Goal: Task Accomplishment & Management: Complete application form

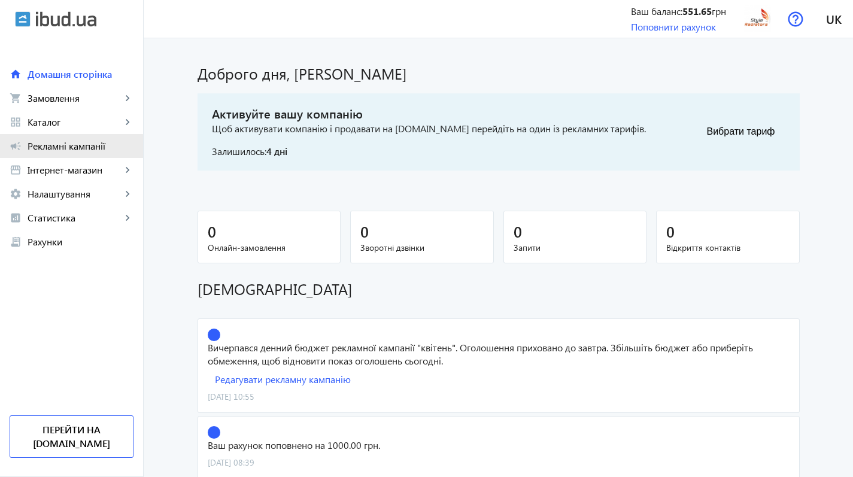
click at [67, 148] on span "Рекламні кампанії" at bounding box center [81, 146] width 106 height 12
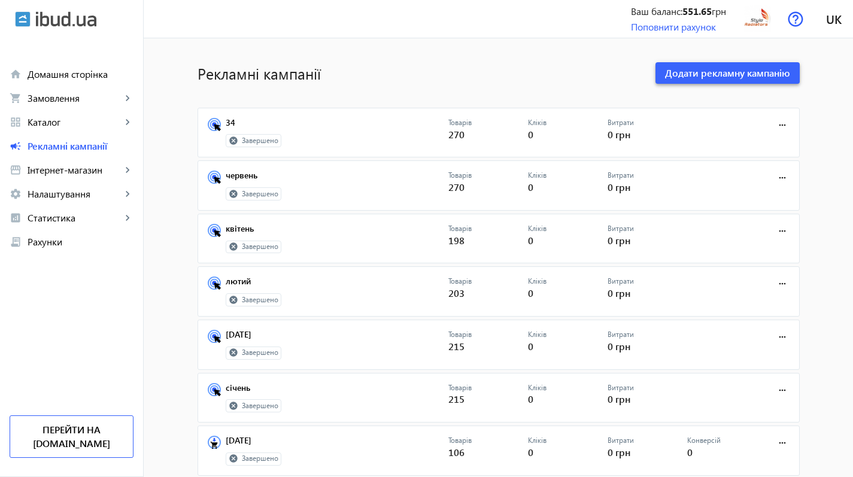
click at [698, 76] on span "Додати рекламну кампанію" at bounding box center [727, 72] width 125 height 13
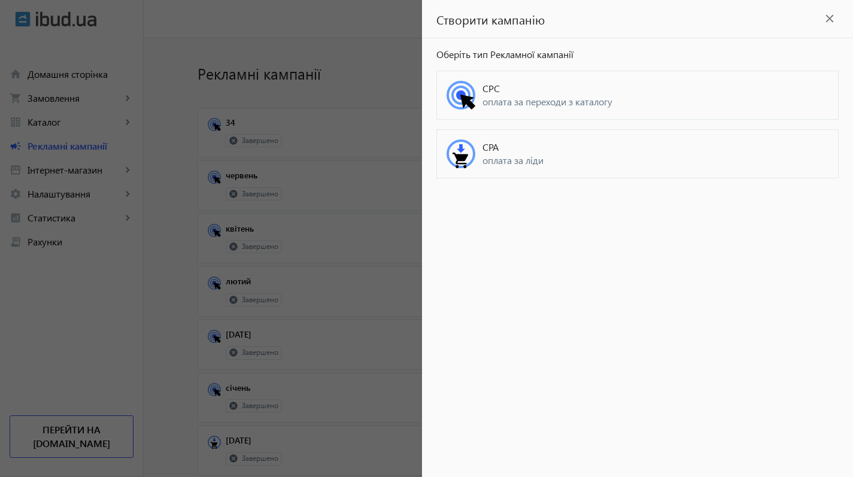
click at [518, 87] on span "CPC" at bounding box center [655, 88] width 346 height 13
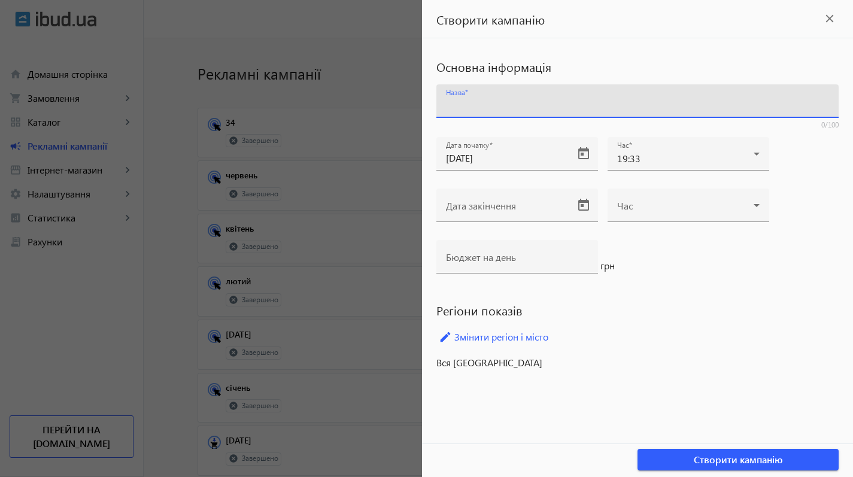
click at [512, 100] on input "Назва" at bounding box center [637, 105] width 383 height 13
type input "c"
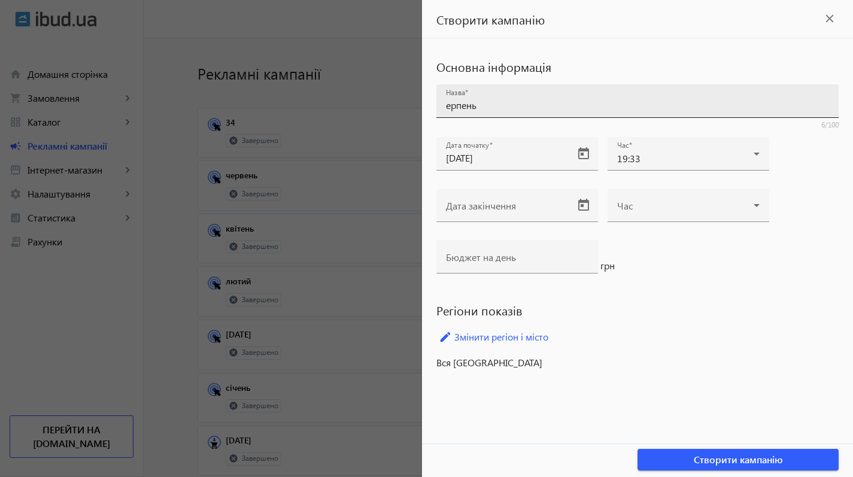
click at [444, 105] on div "Назва ерпень" at bounding box center [637, 101] width 402 height 34
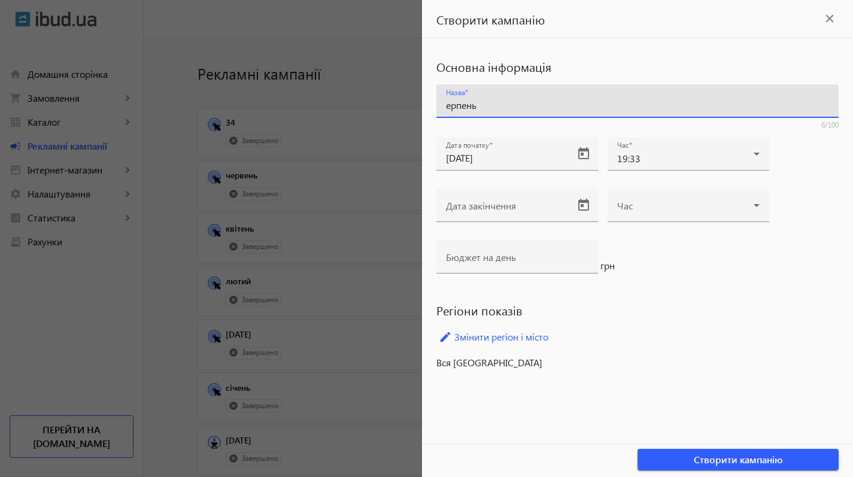
click at [446, 107] on input "ерпень" at bounding box center [637, 105] width 383 height 13
type input "серпень"
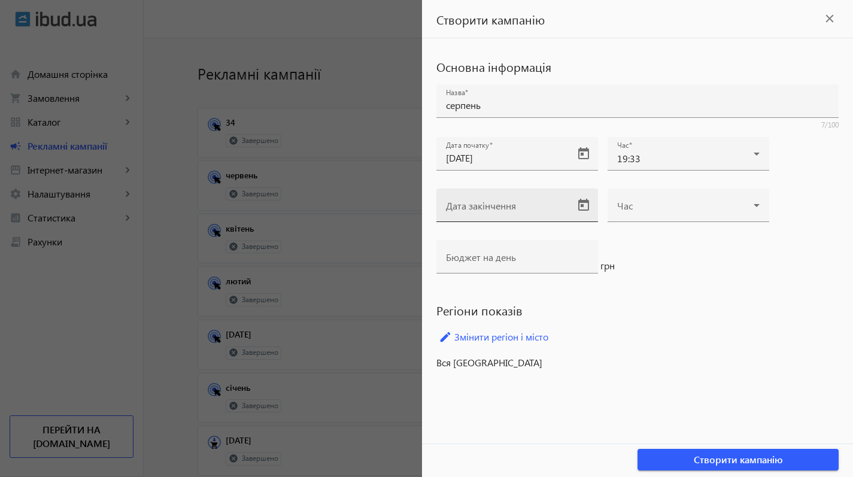
click at [498, 202] on mat-label "Дата закінчення" at bounding box center [481, 205] width 70 height 13
click at [498, 203] on input "Дата закінчення" at bounding box center [506, 209] width 121 height 13
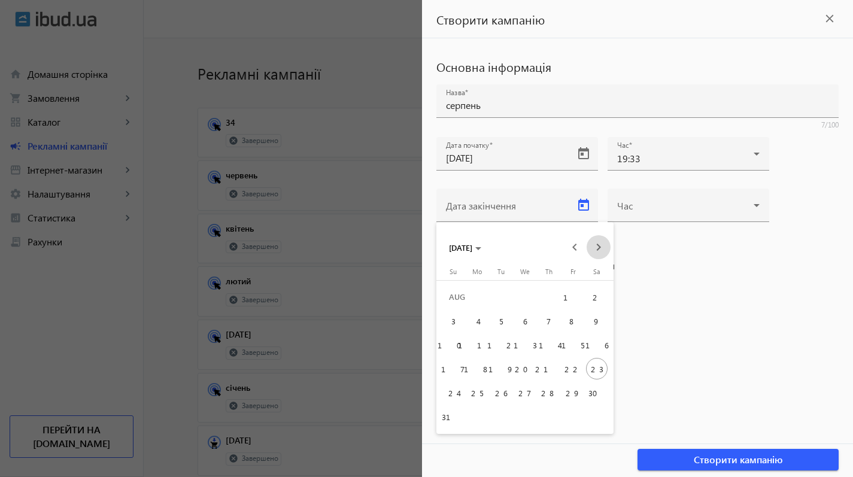
click at [598, 245] on span "Next month" at bounding box center [598, 247] width 24 height 24
click at [589, 341] on span "13" at bounding box center [597, 345] width 22 height 22
type input "[DATE]"
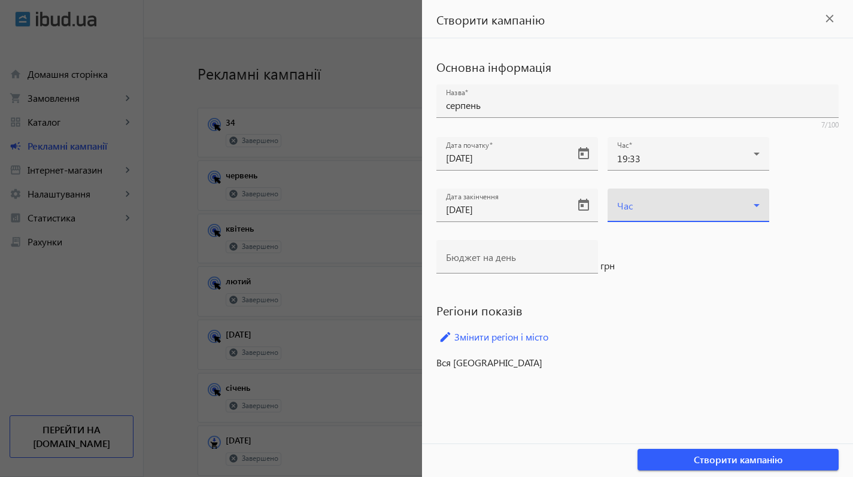
click at [652, 212] on span at bounding box center [685, 210] width 136 height 10
click at [634, 342] on span "12:59" at bounding box center [628, 338] width 23 height 10
click at [485, 257] on mat-label "Бюджет на день" at bounding box center [481, 257] width 70 height 13
click at [485, 257] on input "Бюджет на день" at bounding box center [517, 260] width 142 height 13
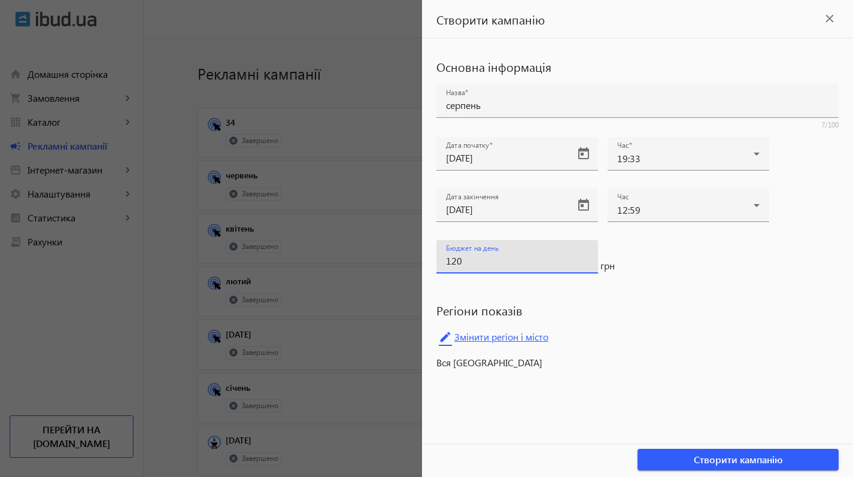
type input "120"
click at [527, 340] on link "edit Змінити регіон і місто" at bounding box center [637, 337] width 402 height 18
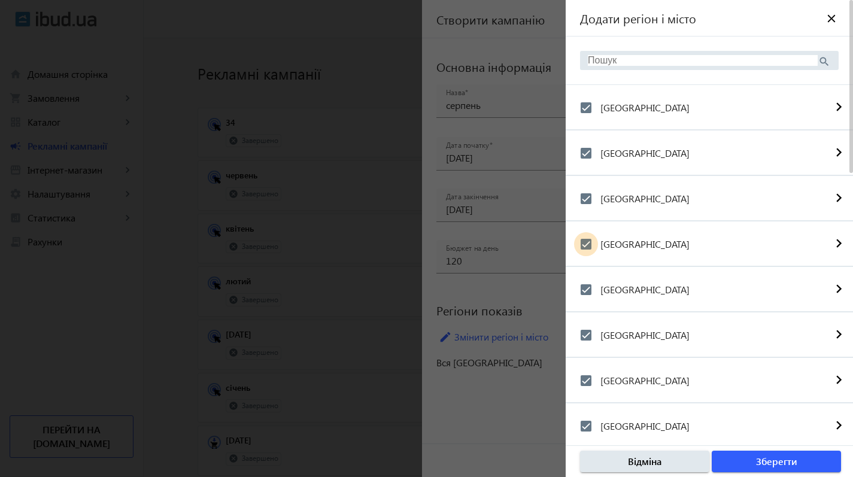
click at [589, 239] on input "[GEOGRAPHIC_DATA]" at bounding box center [586, 244] width 24 height 24
checkbox input "false"
click at [585, 288] on input "[GEOGRAPHIC_DATA]" at bounding box center [586, 290] width 24 height 24
checkbox input "false"
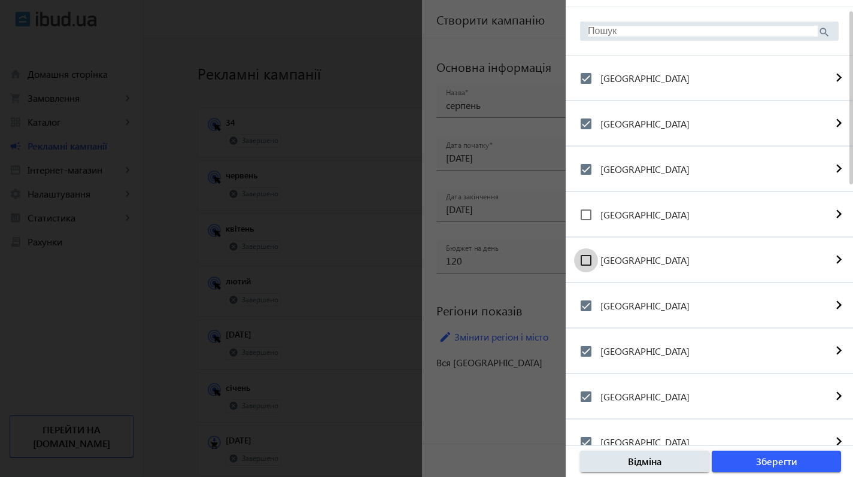
scroll to position [58, 0]
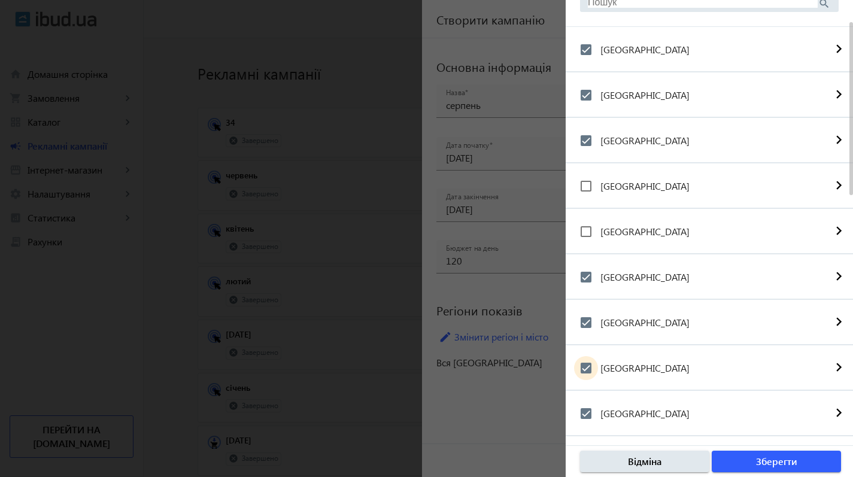
click at [587, 368] on input "[GEOGRAPHIC_DATA]" at bounding box center [586, 368] width 24 height 24
checkbox input "false"
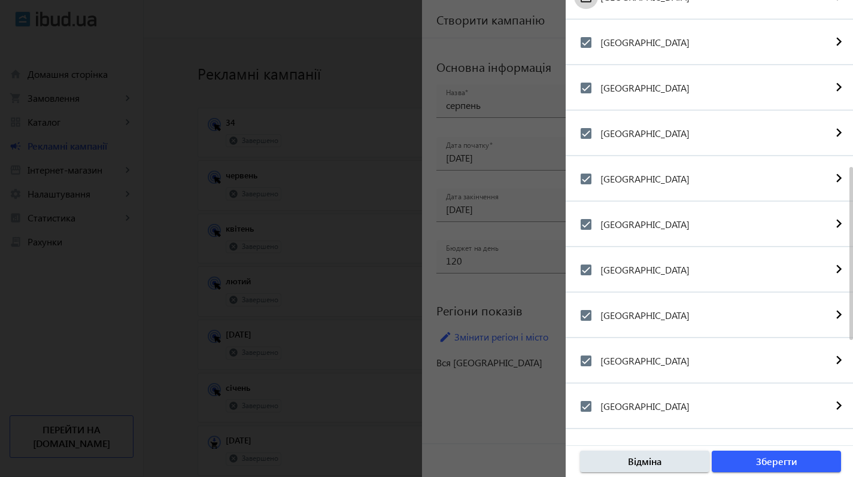
scroll to position [530, 0]
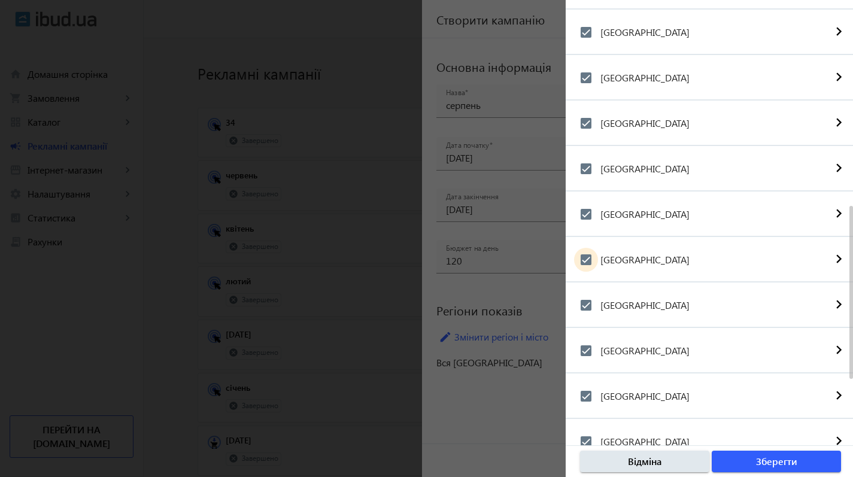
click at [586, 256] on input "[GEOGRAPHIC_DATA]" at bounding box center [586, 260] width 24 height 24
checkbox input "false"
click at [585, 305] on input "[GEOGRAPHIC_DATA]" at bounding box center [586, 305] width 24 height 24
checkbox input "false"
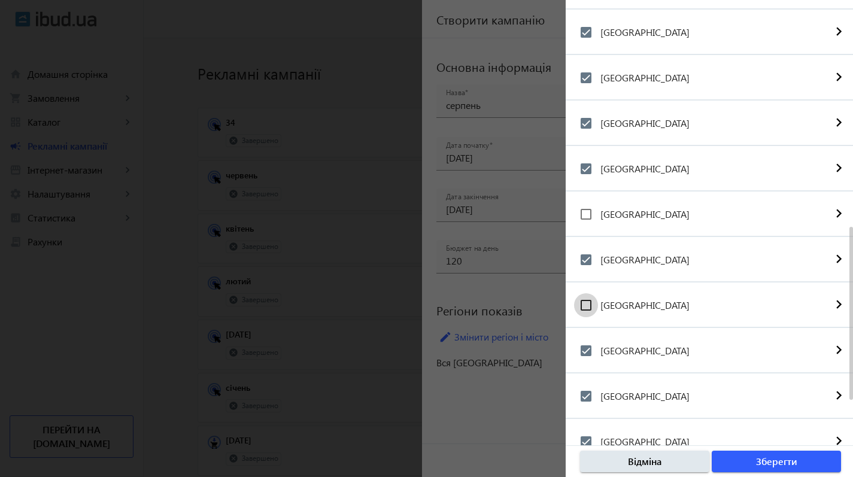
scroll to position [620, 0]
click at [588, 308] on input "[GEOGRAPHIC_DATA]" at bounding box center [586, 306] width 24 height 24
checkbox input "false"
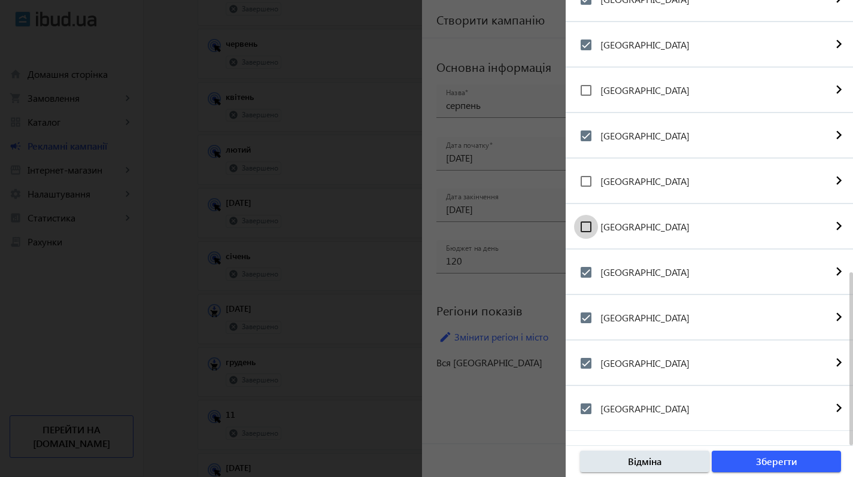
scroll to position [159, 0]
click at [584, 358] on input "[GEOGRAPHIC_DATA]" at bounding box center [586, 363] width 24 height 24
checkbox input "false"
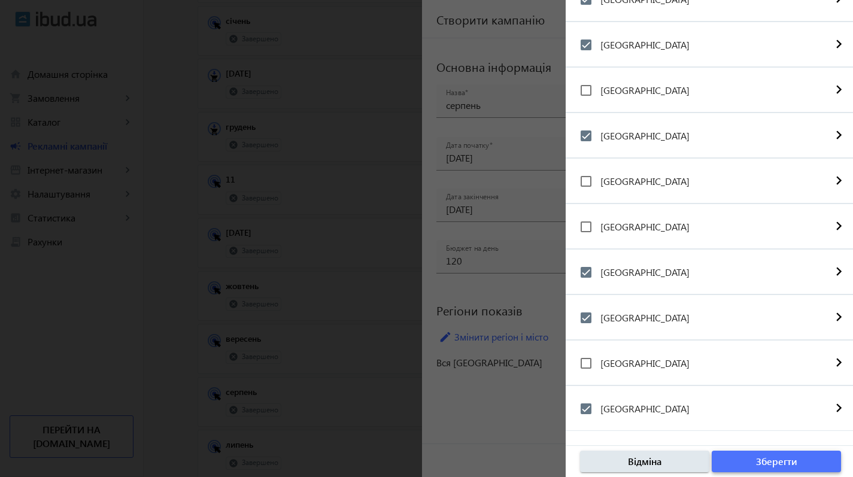
click at [771, 458] on span "Зберегти" at bounding box center [776, 461] width 41 height 13
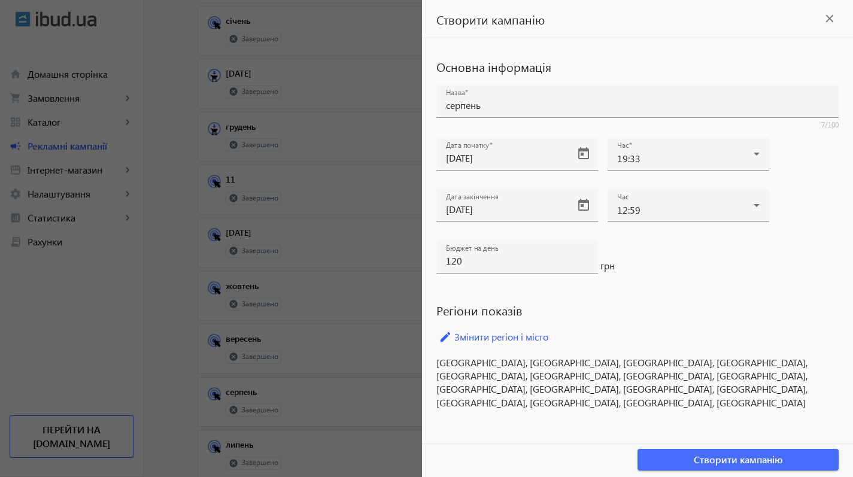
click at [730, 460] on span "Створити кампанію" at bounding box center [737, 459] width 89 height 13
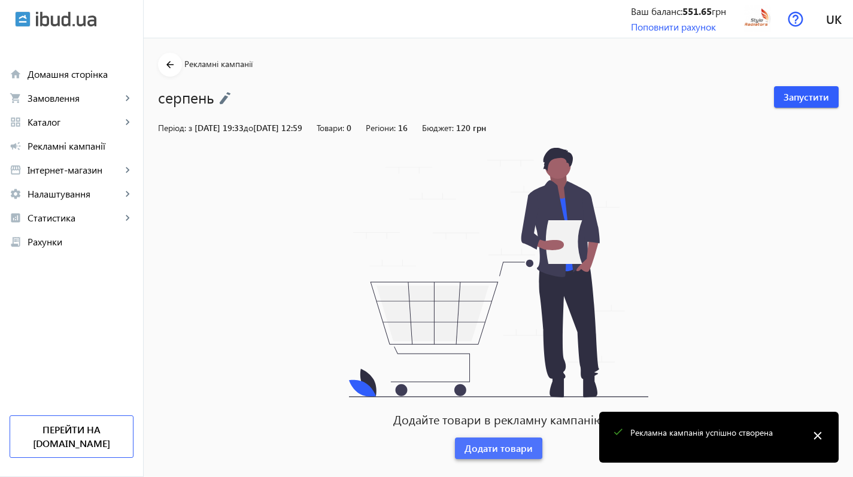
click at [488, 454] on span "Додати товари" at bounding box center [498, 448] width 68 height 13
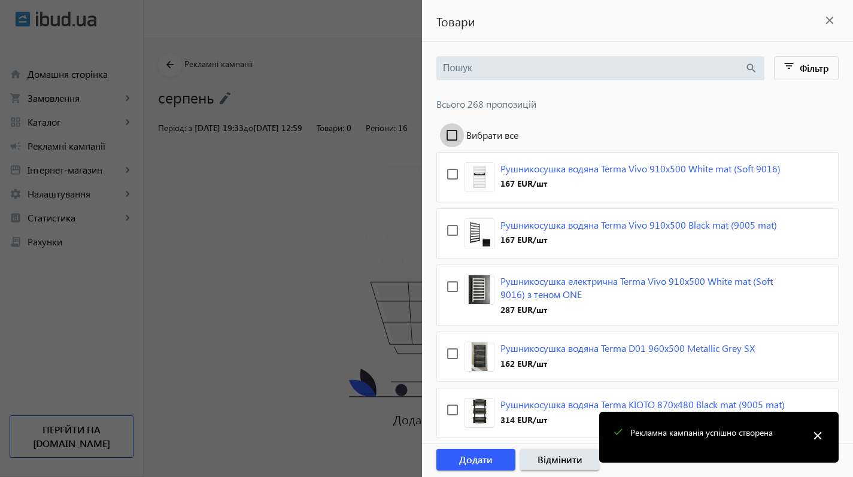
click at [453, 130] on input "Вибрати все" at bounding box center [452, 135] width 24 height 24
checkbox input "true"
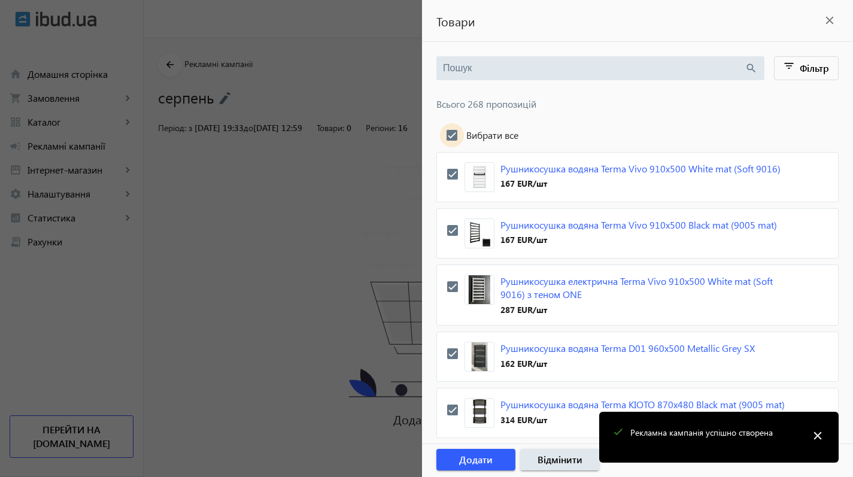
checkbox input "true"
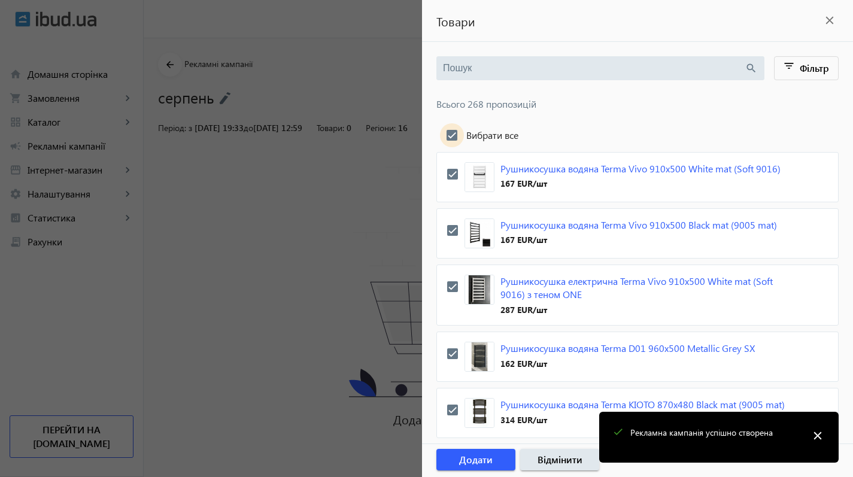
checkbox input "true"
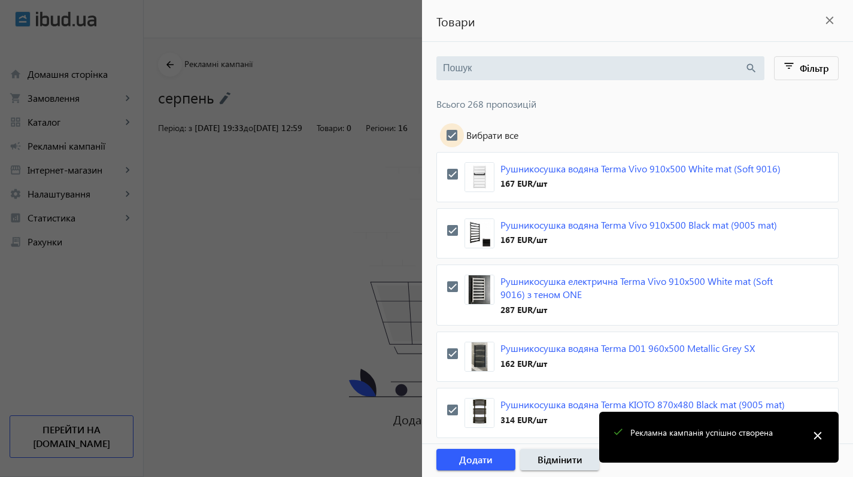
checkbox input "true"
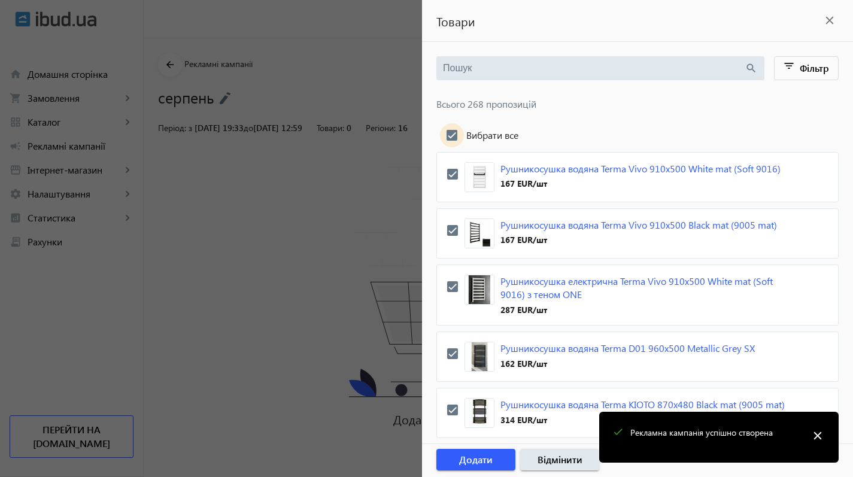
checkbox input "true"
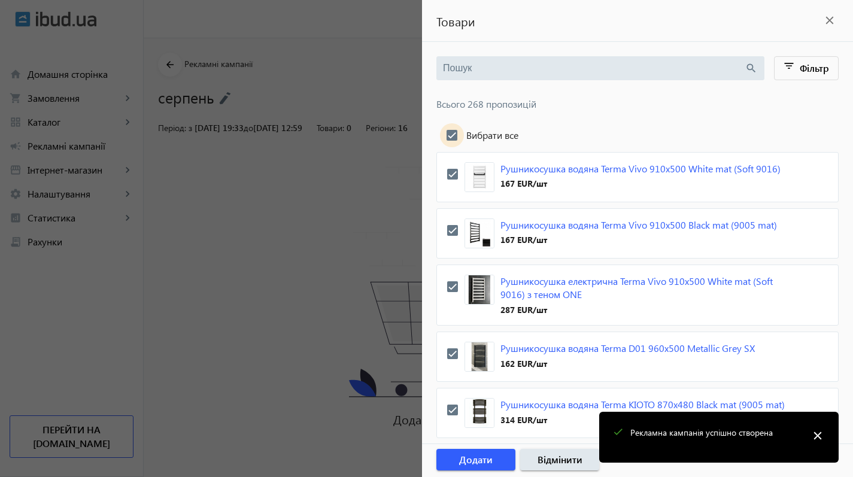
checkbox input "true"
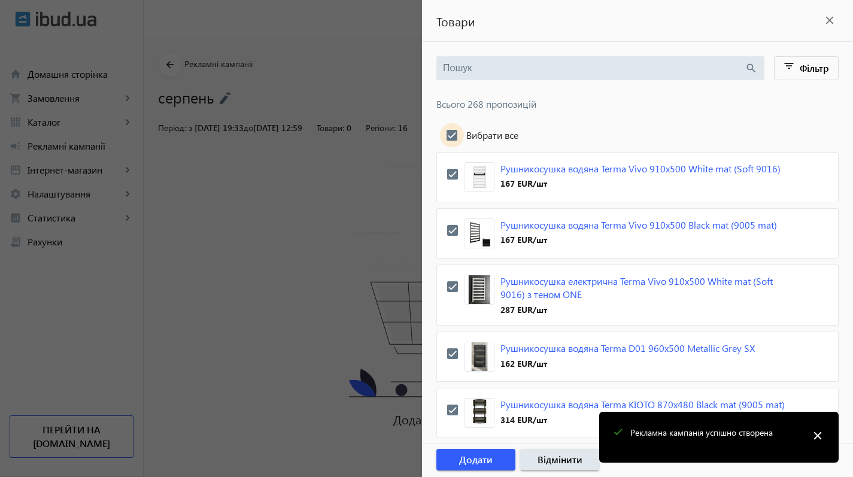
checkbox input "true"
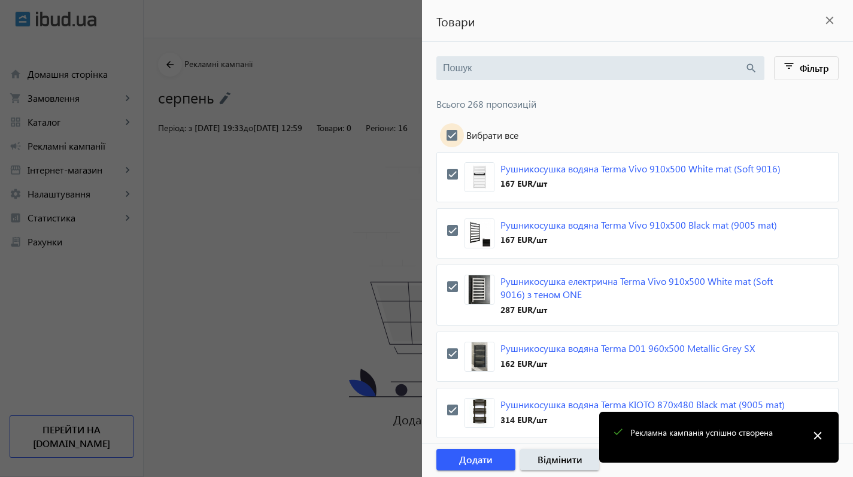
checkbox input "true"
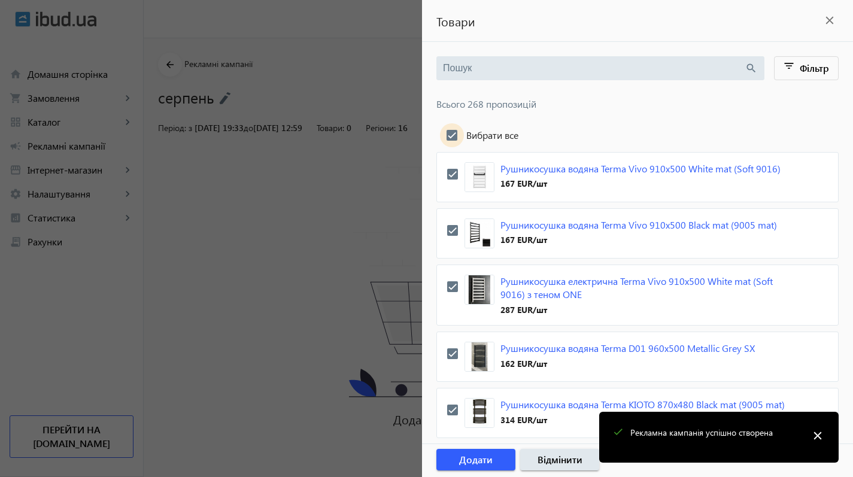
checkbox input "true"
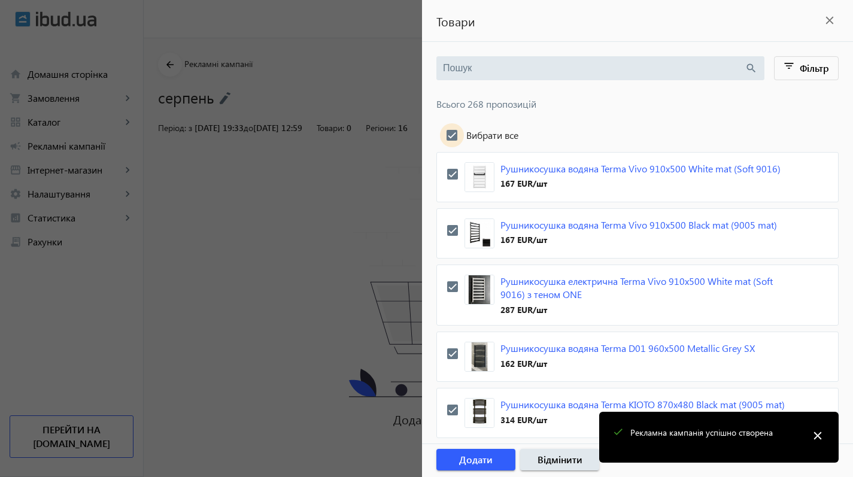
checkbox input "true"
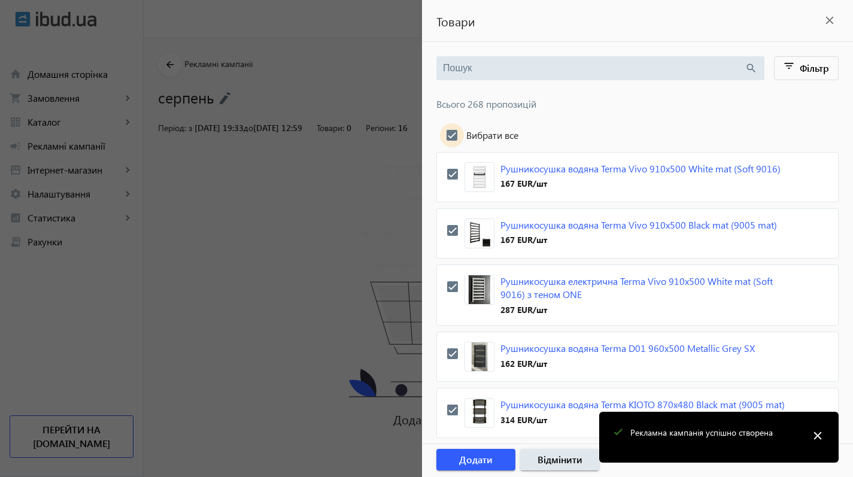
checkbox input "true"
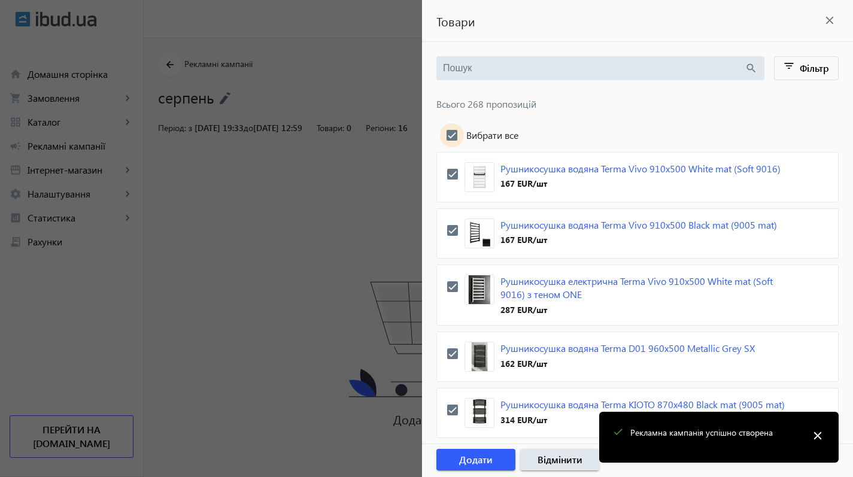
checkbox input "true"
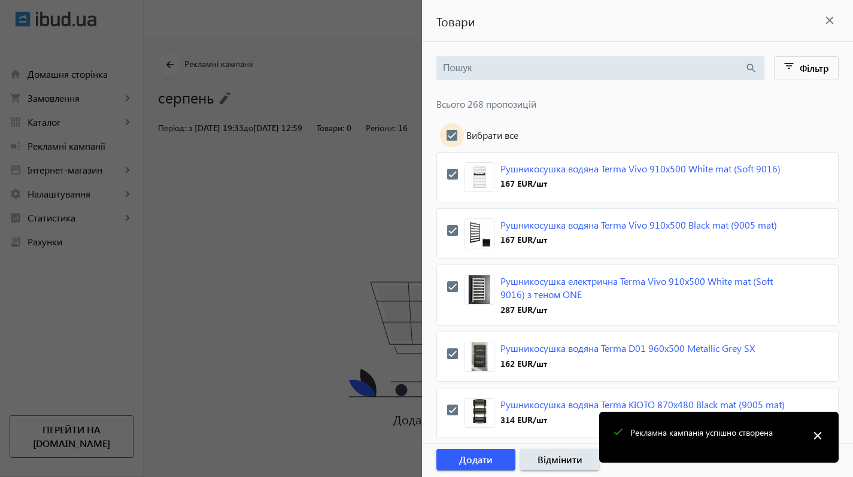
checkbox input "true"
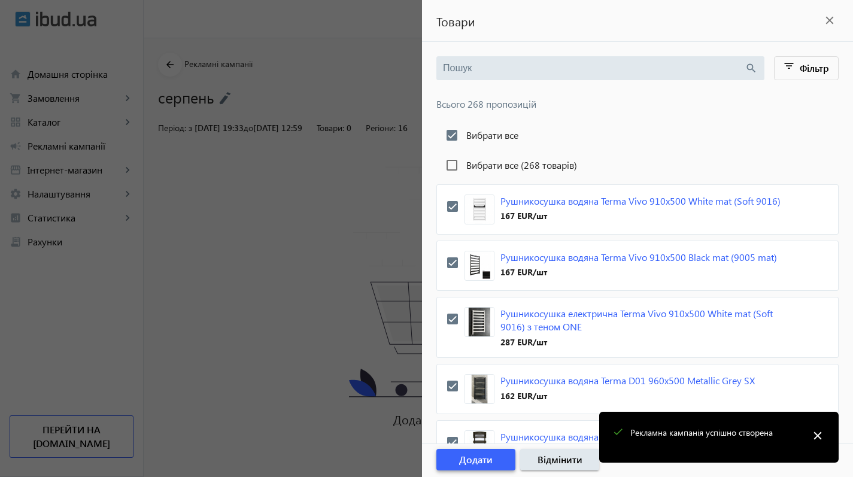
click at [492, 454] on span "Додати" at bounding box center [476, 459] width 34 height 13
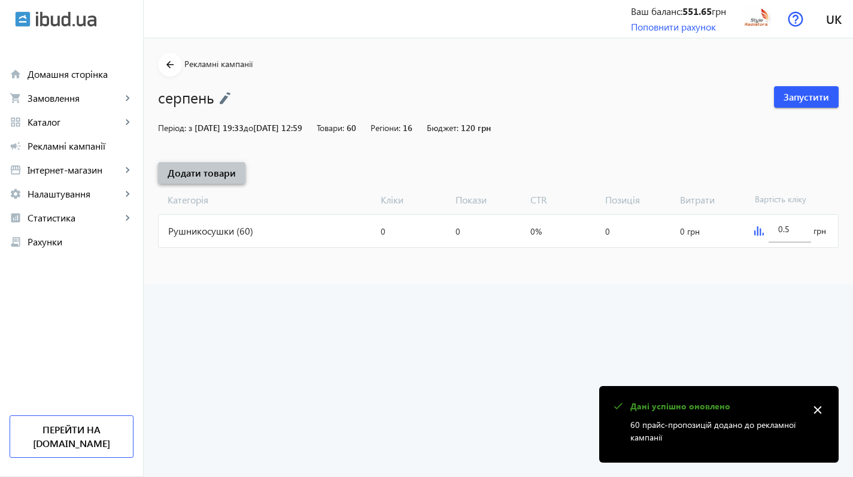
click at [209, 176] on span "Додати товари" at bounding box center [202, 172] width 68 height 13
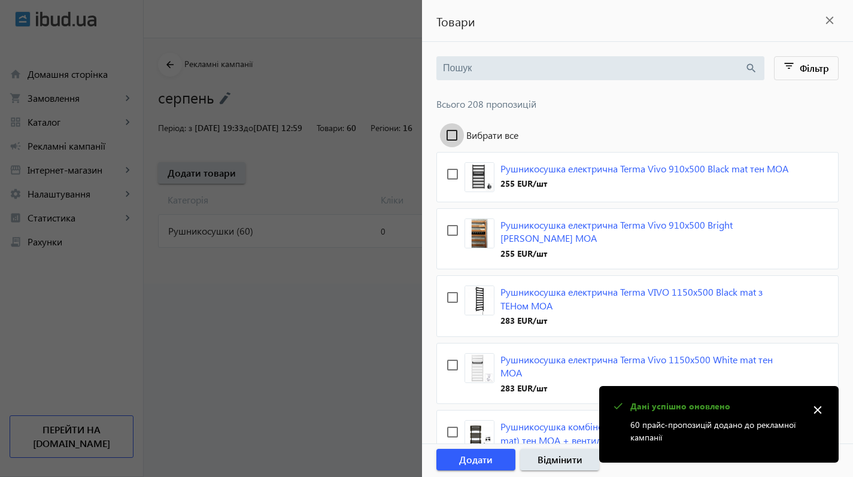
click at [452, 133] on input "Вибрати все" at bounding box center [452, 135] width 24 height 24
checkbox input "true"
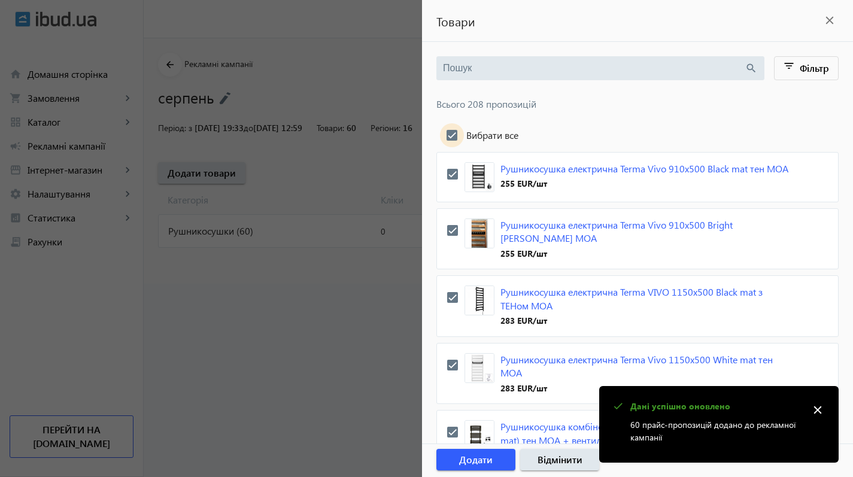
checkbox input "true"
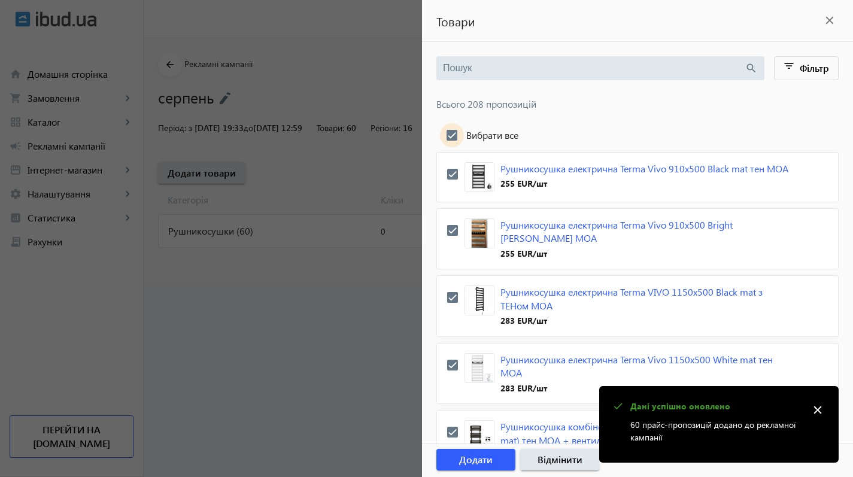
checkbox input "true"
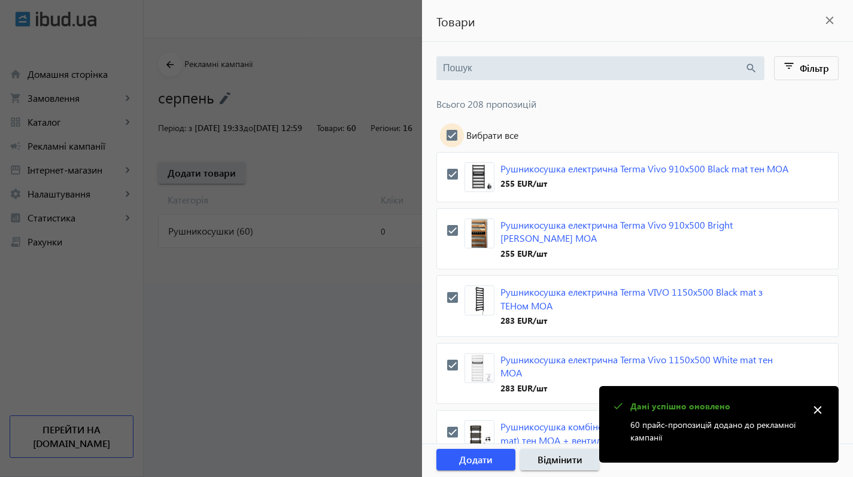
checkbox input "true"
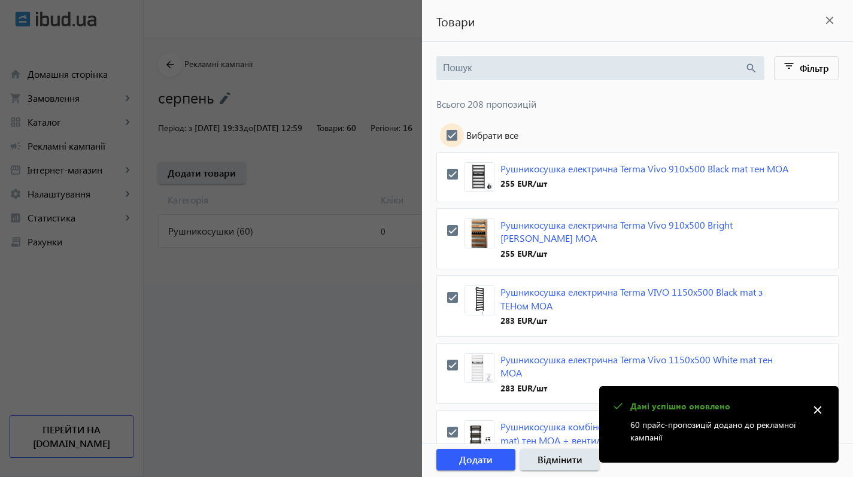
checkbox input "true"
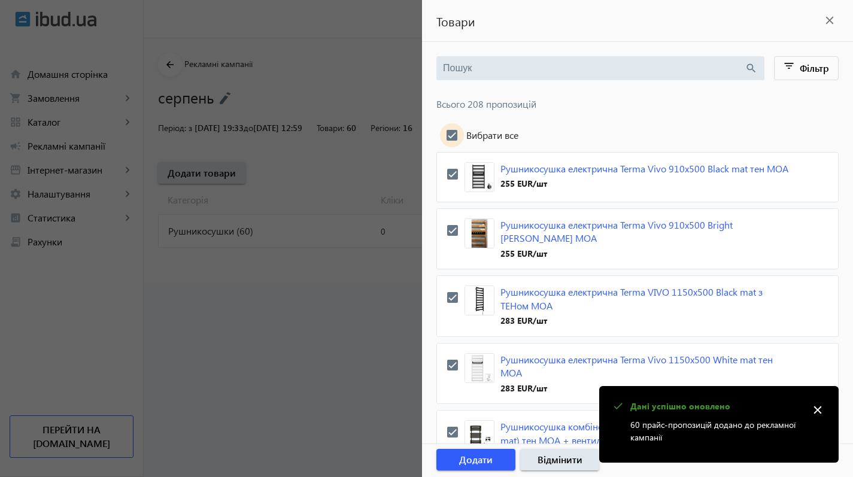
checkbox input "true"
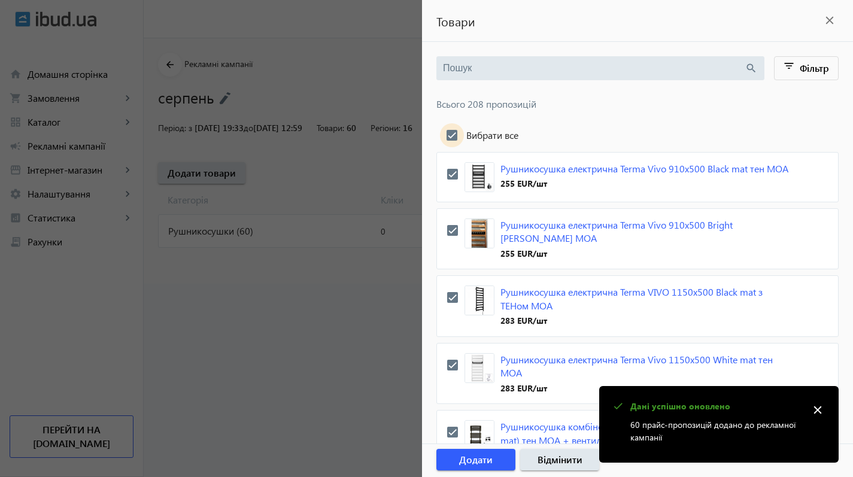
checkbox input "true"
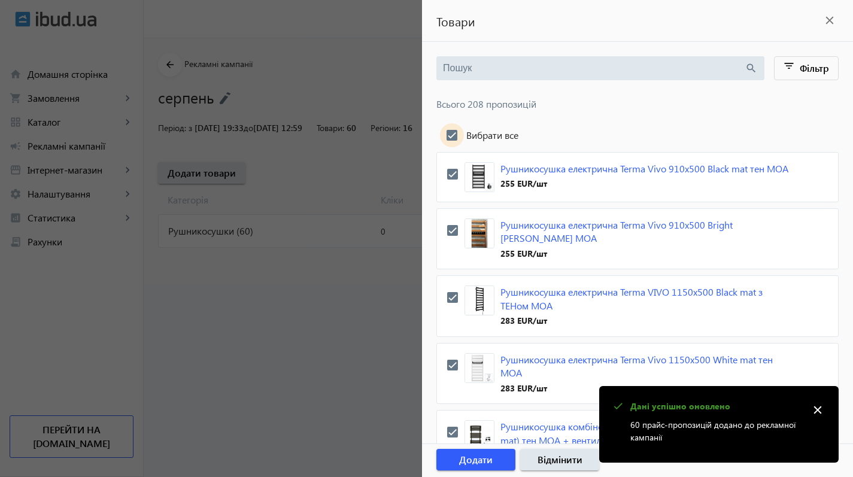
checkbox input "true"
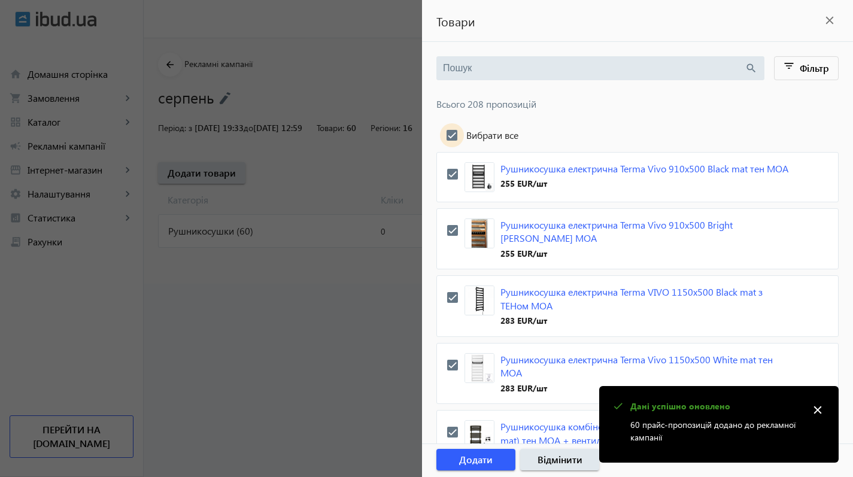
checkbox input "true"
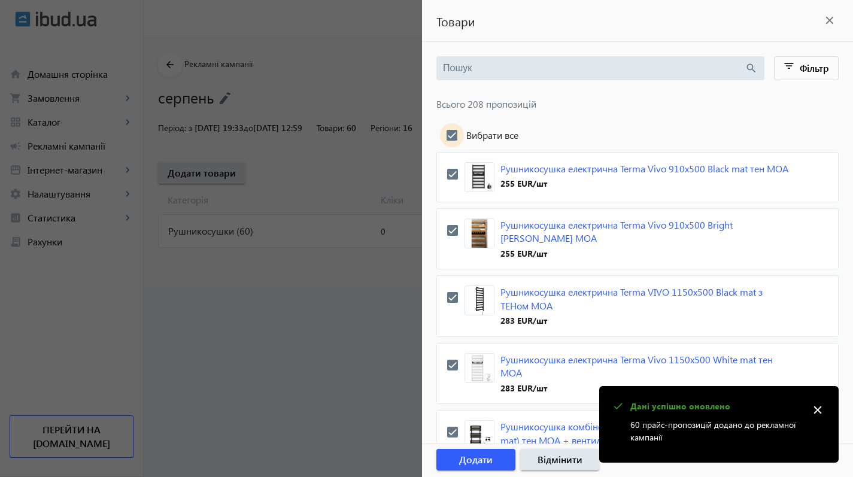
checkbox input "true"
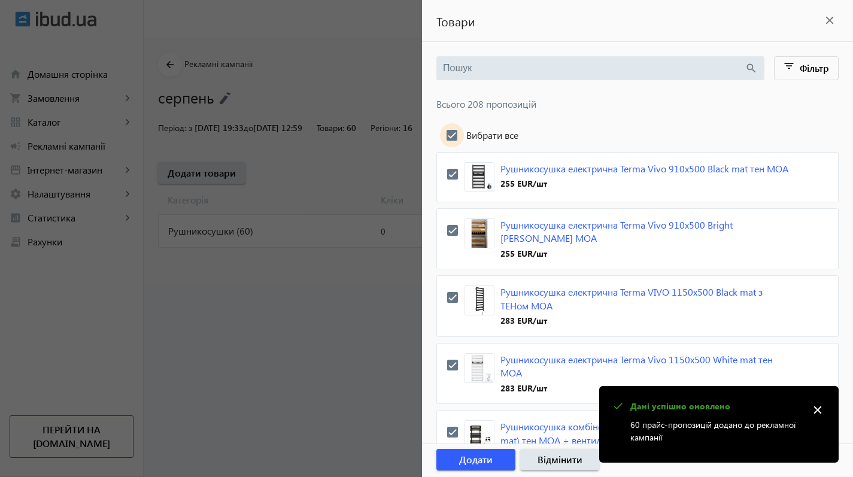
checkbox input "true"
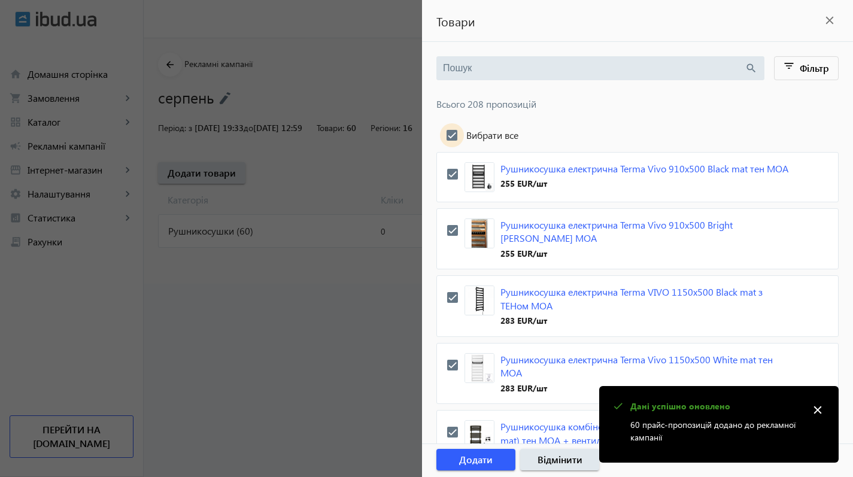
checkbox input "true"
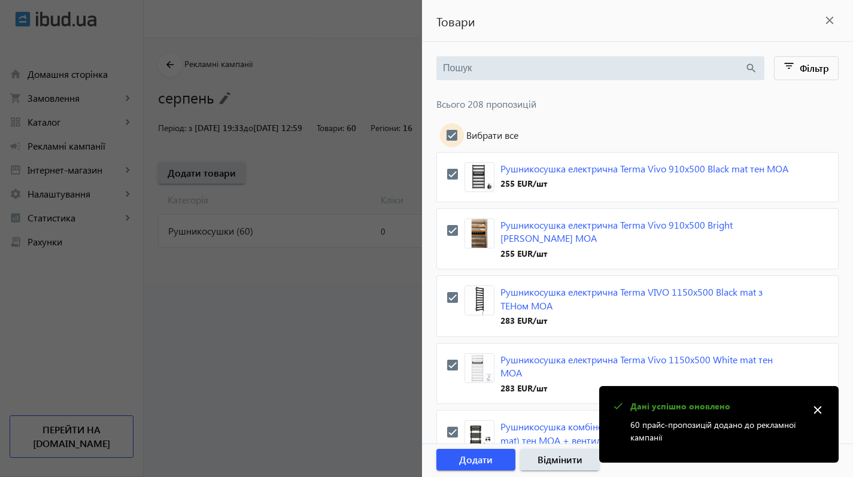
checkbox input "true"
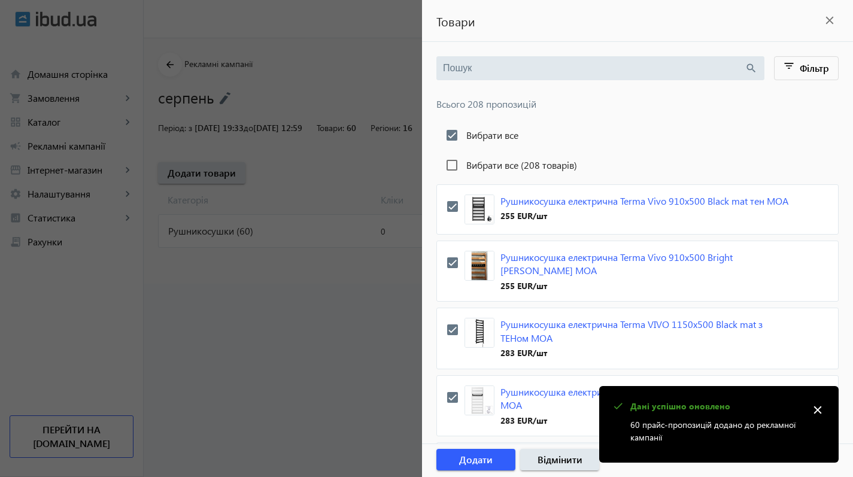
click at [481, 457] on span "Додати" at bounding box center [476, 459] width 34 height 13
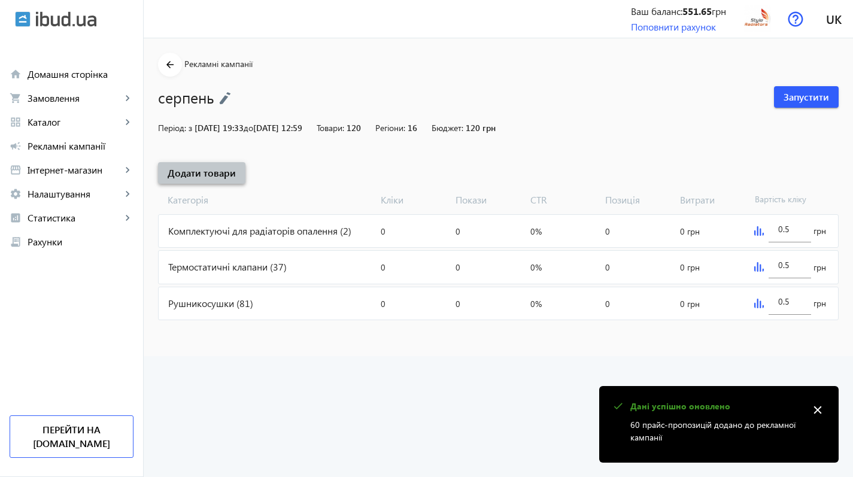
click at [203, 175] on span "Додати товари" at bounding box center [202, 172] width 68 height 13
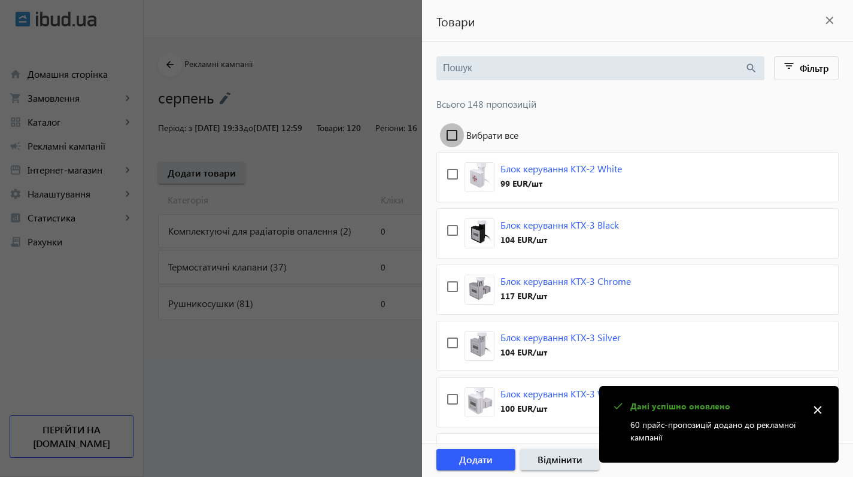
click at [451, 133] on input "Вибрати все" at bounding box center [452, 135] width 24 height 24
checkbox input "true"
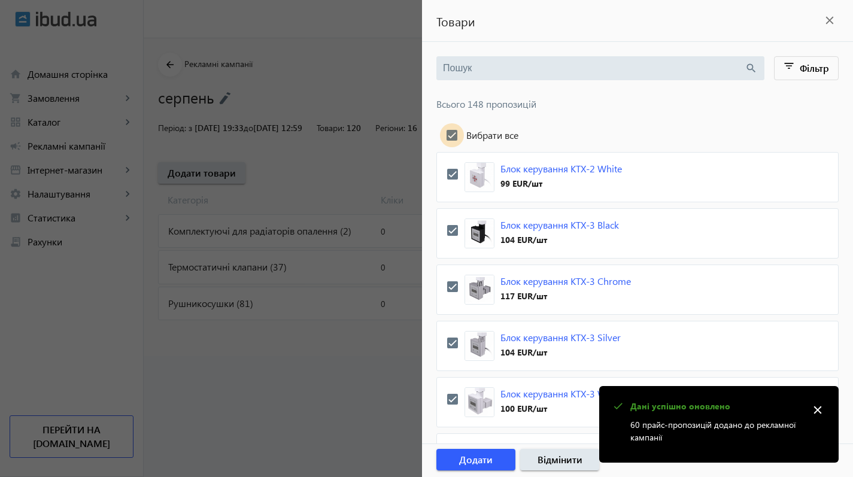
checkbox input "true"
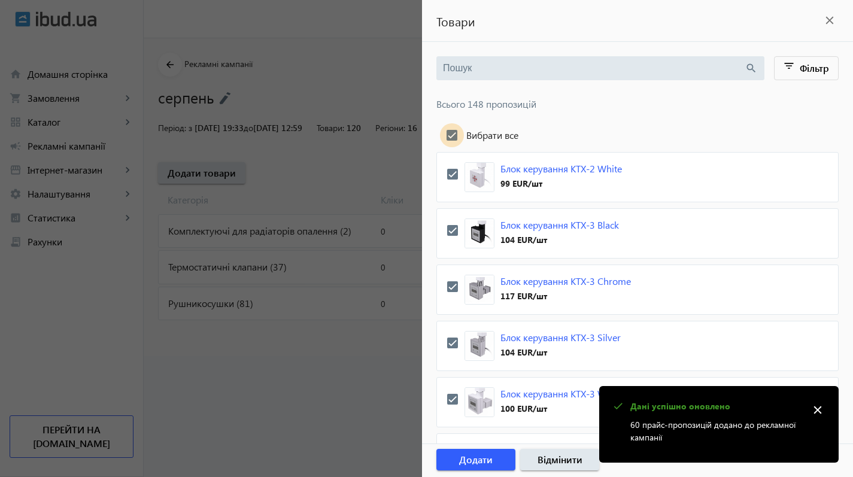
checkbox input "true"
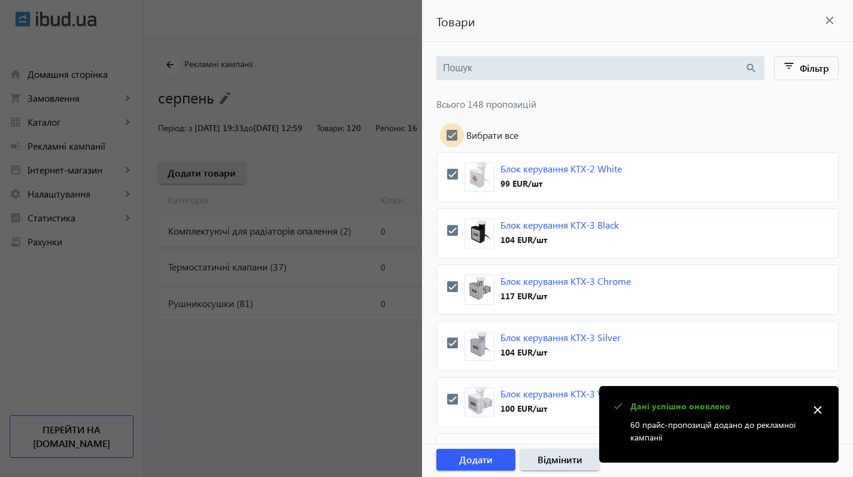
checkbox input "true"
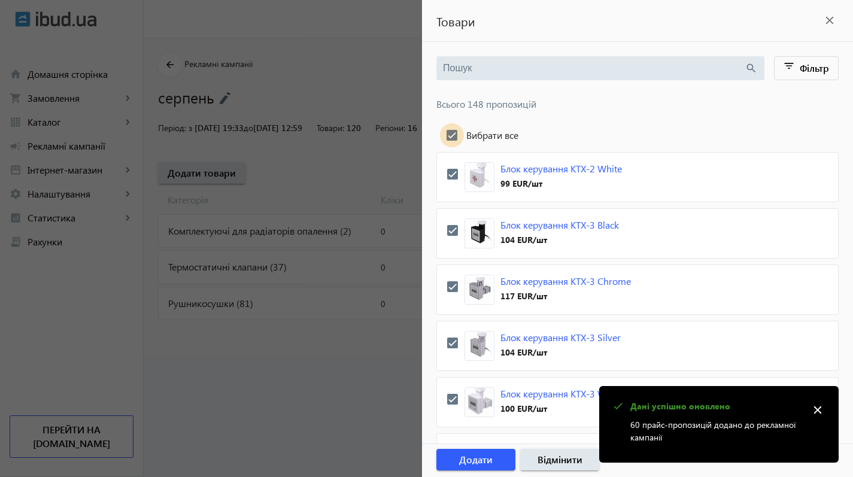
checkbox input "true"
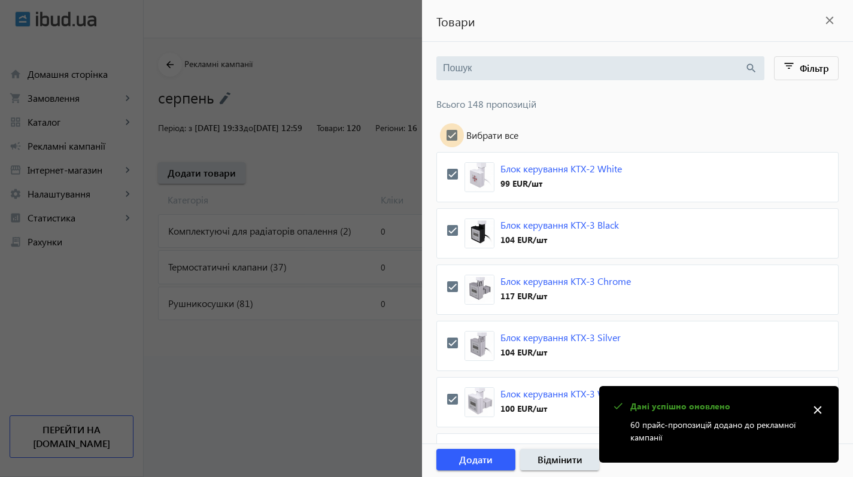
checkbox input "true"
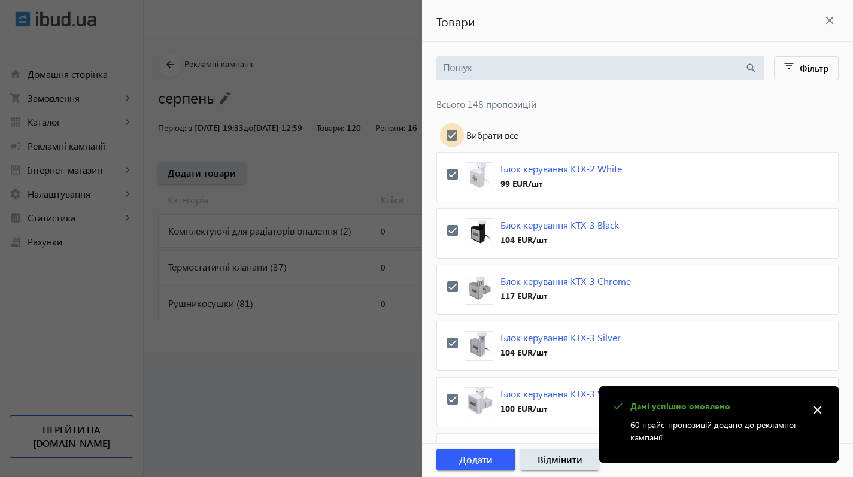
checkbox input "true"
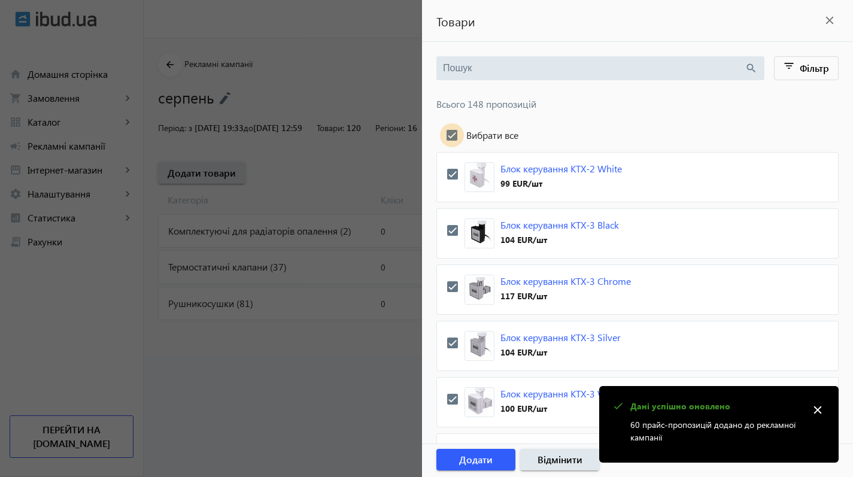
checkbox input "true"
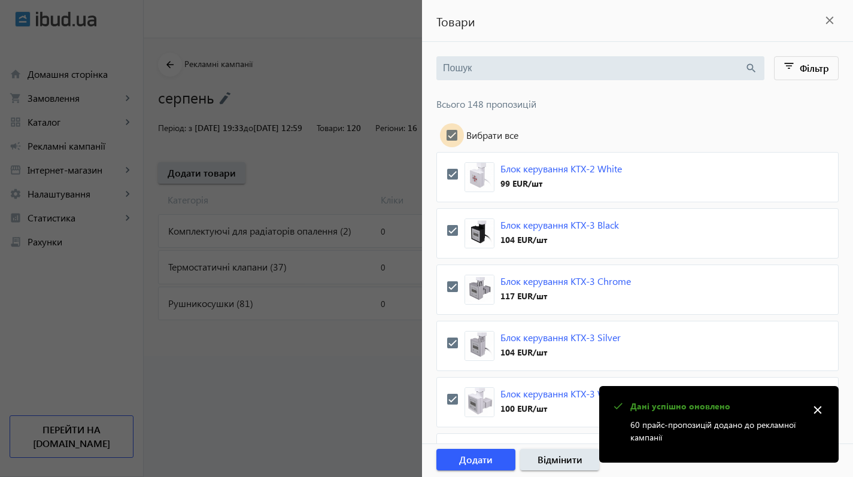
checkbox input "true"
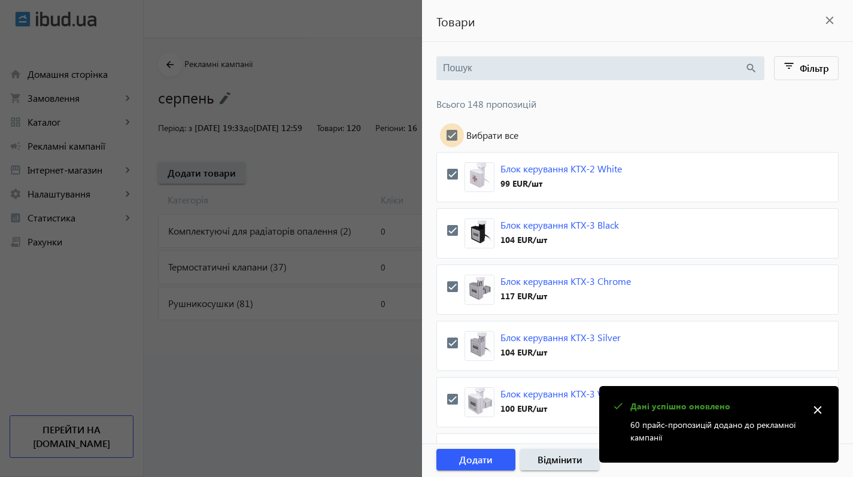
checkbox input "true"
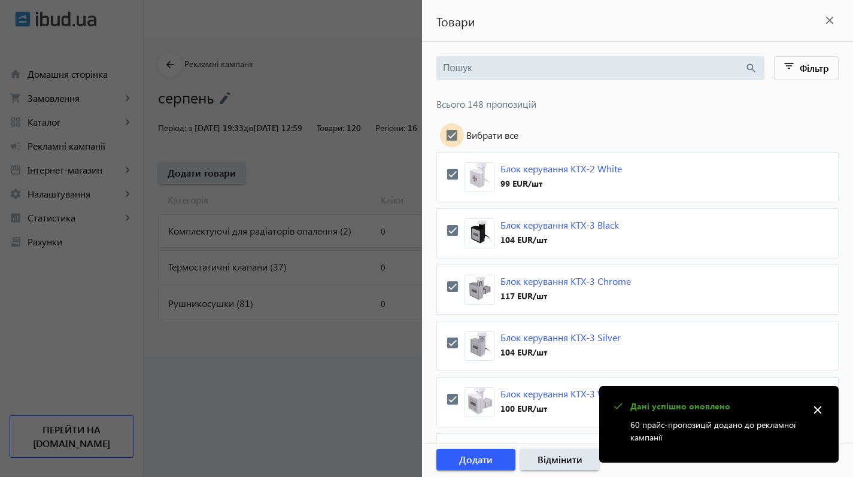
checkbox input "true"
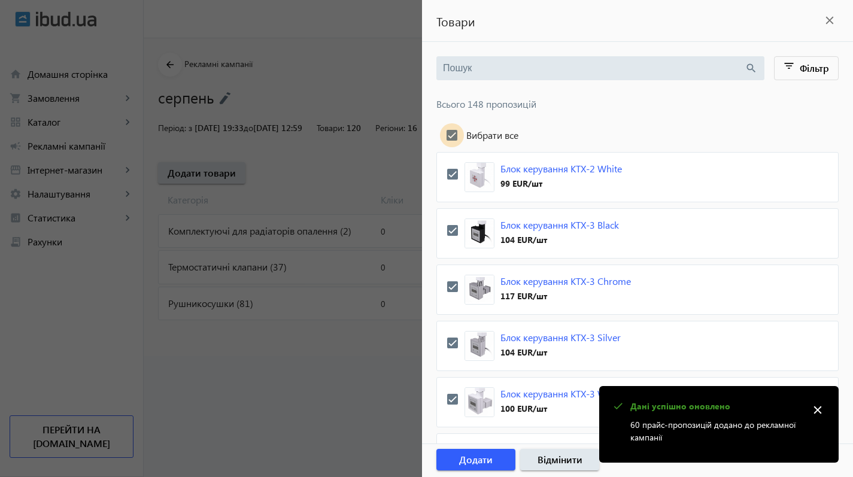
checkbox input "true"
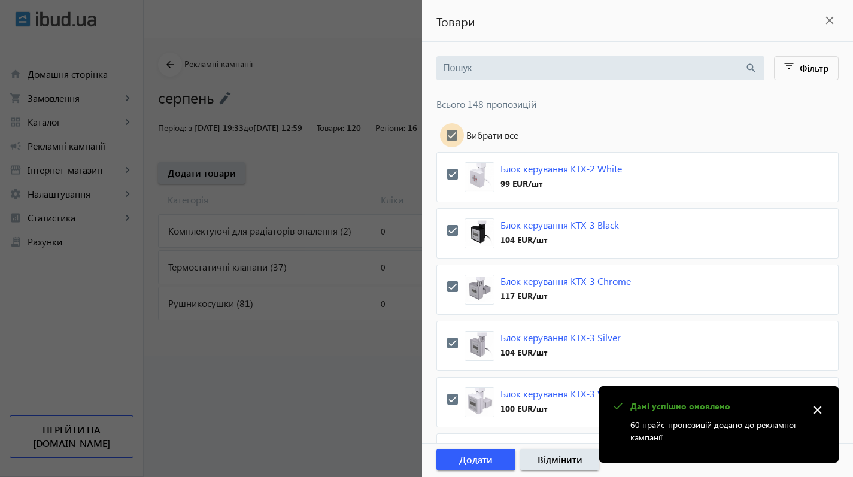
checkbox input "true"
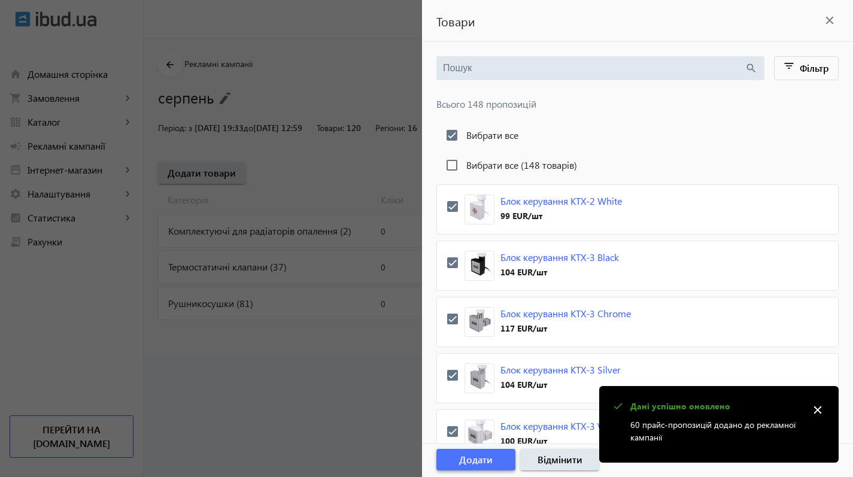
click at [466, 459] on span "Додати" at bounding box center [476, 459] width 34 height 13
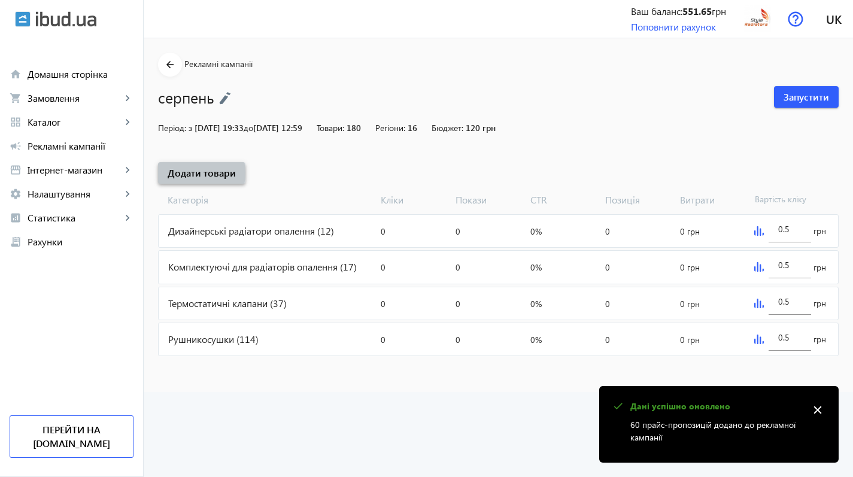
click at [177, 172] on span "Додати товари" at bounding box center [202, 172] width 68 height 13
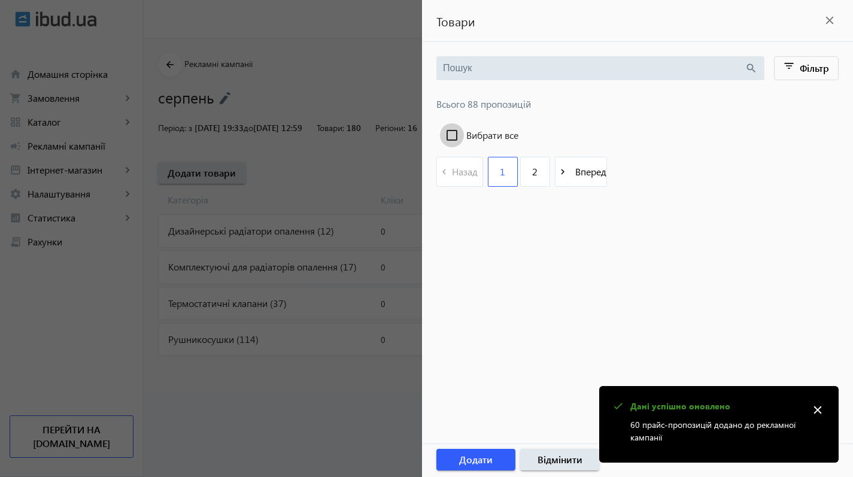
click at [451, 135] on input "Вибрати все" at bounding box center [452, 135] width 24 height 24
checkbox input "true"
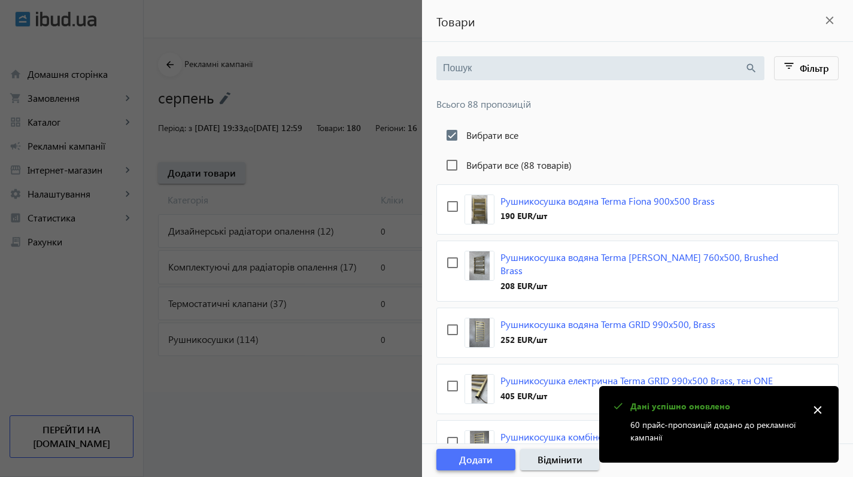
click at [486, 463] on span "Додати" at bounding box center [476, 459] width 34 height 13
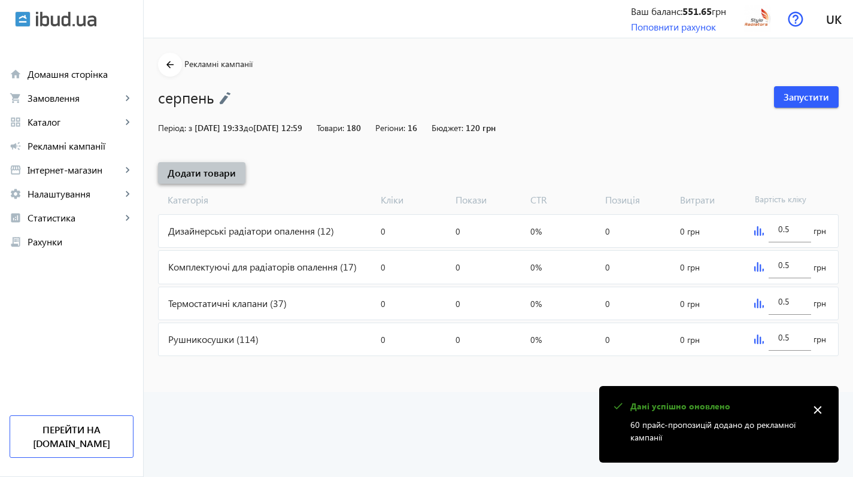
click at [212, 166] on span "Додати товари" at bounding box center [202, 172] width 68 height 13
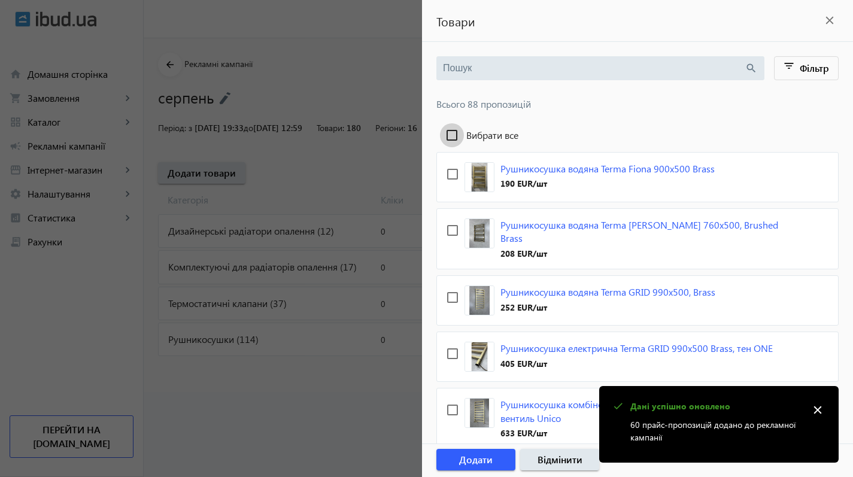
click at [453, 135] on input "Вибрати все" at bounding box center [452, 135] width 24 height 24
checkbox input "true"
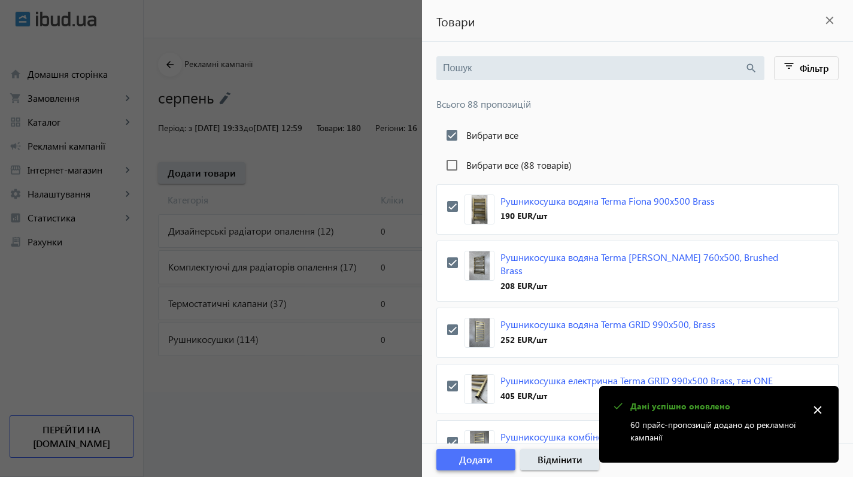
click at [471, 460] on span "Додати" at bounding box center [476, 459] width 34 height 13
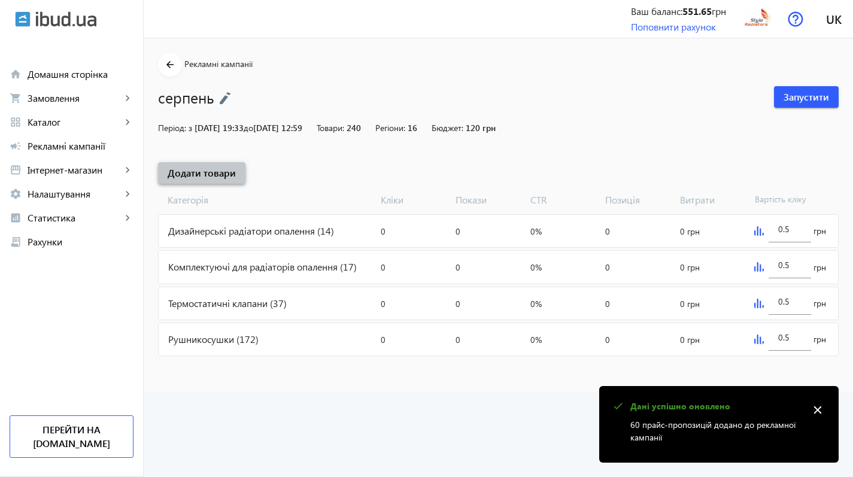
click at [214, 174] on span "Додати товари" at bounding box center [202, 172] width 68 height 13
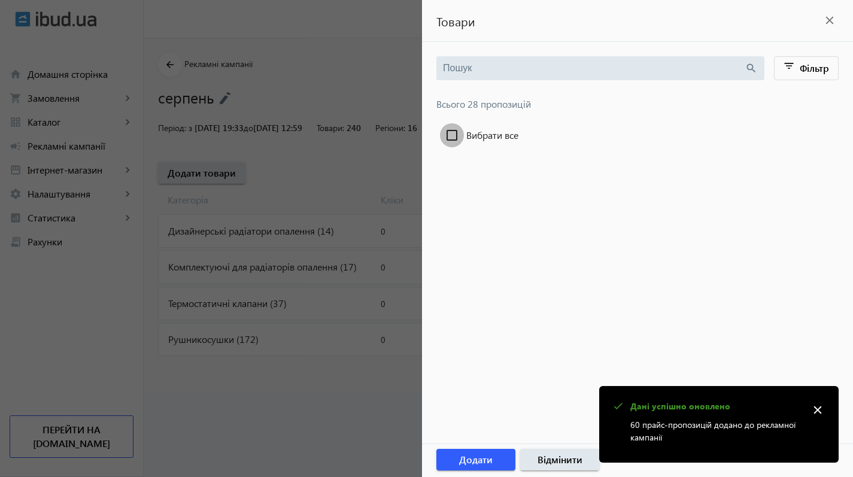
click at [454, 135] on input "Вибрати все" at bounding box center [452, 135] width 24 height 24
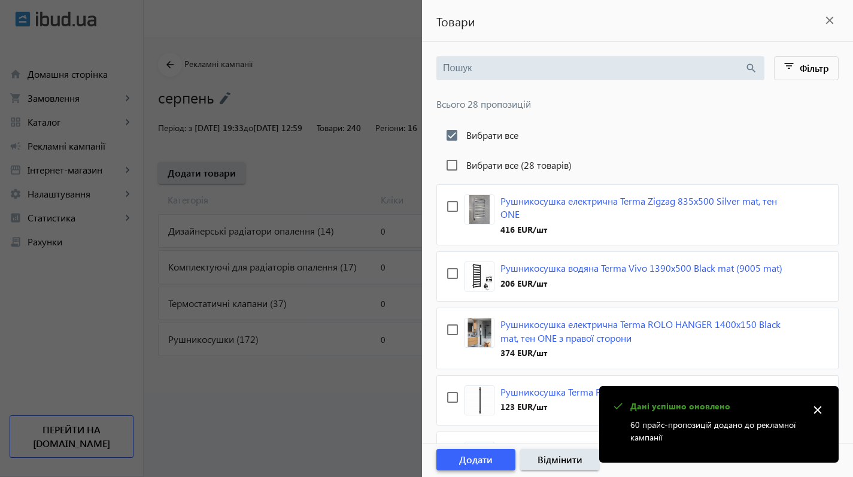
click at [480, 462] on span "Додати" at bounding box center [476, 459] width 34 height 13
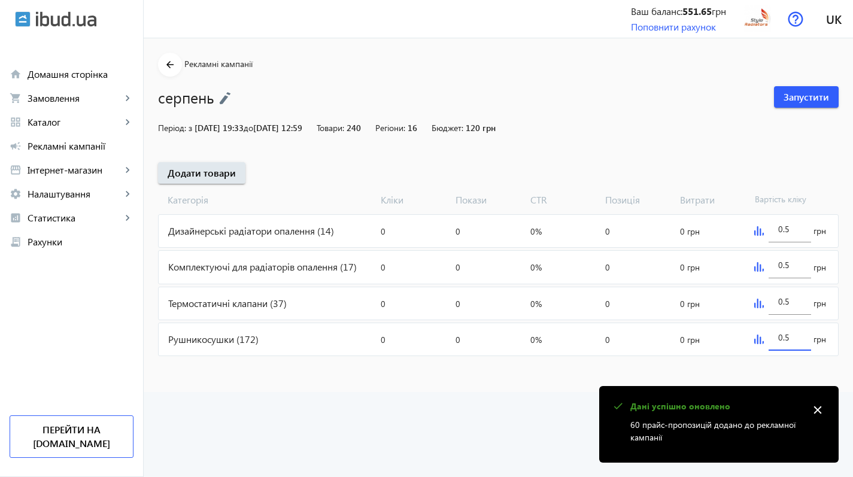
drag, startPoint x: 788, startPoint y: 338, endPoint x: 733, endPoint y: 331, distance: 55.5
click at [733, 331] on mat-card "Рушникосушки (172) Кліки: 0 Покази: 0 CTR: 0% Позиція: 0 Витрати: 0 грн 0.5 грн" at bounding box center [498, 340] width 680 height 34
click at [790, 306] on div "0.5" at bounding box center [789, 298] width 23 height 34
drag, startPoint x: 792, startPoint y: 304, endPoint x: 736, endPoint y: 300, distance: 56.4
click at [736, 300] on mat-card "Термостатичні клапани (37) Кліки: 0 Покази: 0 CTR: 0% Позиція: 0 Витрати: 0 грн…" at bounding box center [498, 304] width 680 height 34
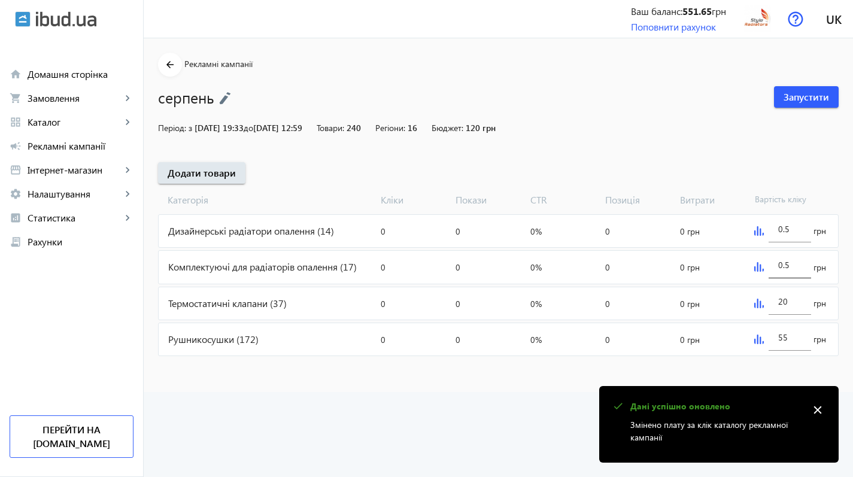
click at [789, 274] on div "0.5" at bounding box center [789, 262] width 23 height 34
click at [762, 264] on div "0.5 грн" at bounding box center [793, 267] width 89 height 32
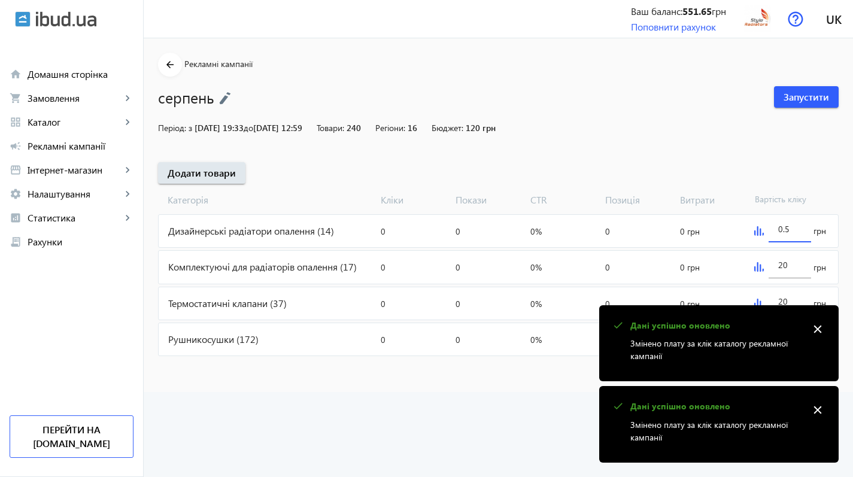
drag, startPoint x: 786, startPoint y: 229, endPoint x: 733, endPoint y: 234, distance: 53.5
click at [733, 234] on mat-card "Дизайнерські радіатори опалення (14) Кліки: 0 Покази: 0 CTR: 0% Позиція: 0 Витр…" at bounding box center [498, 231] width 680 height 34
click at [521, 381] on mat-sidenav-content "arrow_back Рекламні кампанії серпень Запустити Період: з [DATE] 19:33 до [DATE]…" at bounding box center [498, 215] width 709 height 354
drag, startPoint x: 795, startPoint y: 226, endPoint x: 749, endPoint y: 226, distance: 46.1
click at [749, 226] on div "0.53 грн" at bounding box center [793, 231] width 89 height 32
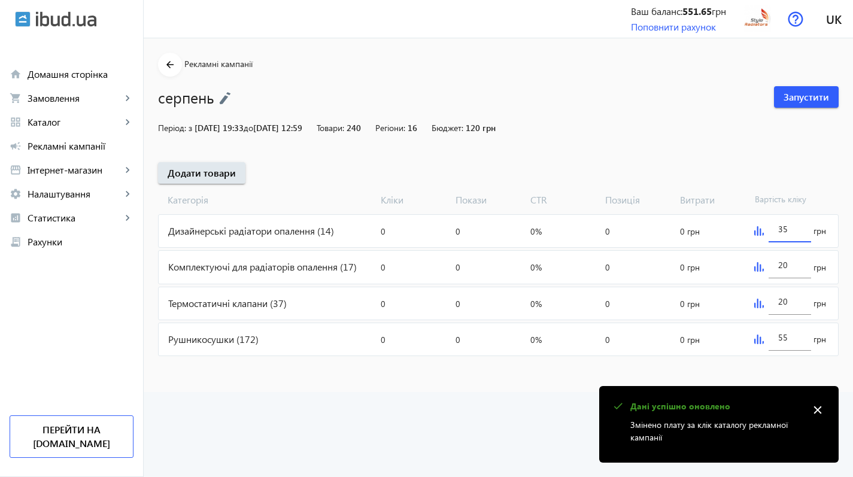
click at [711, 142] on div "arrow_back Рекламні кампанії серпень Запустити Період: з [DATE] 19:33 до [DATE]…" at bounding box center [498, 206] width 709 height 306
click at [801, 99] on span "Запустити" at bounding box center [805, 96] width 45 height 13
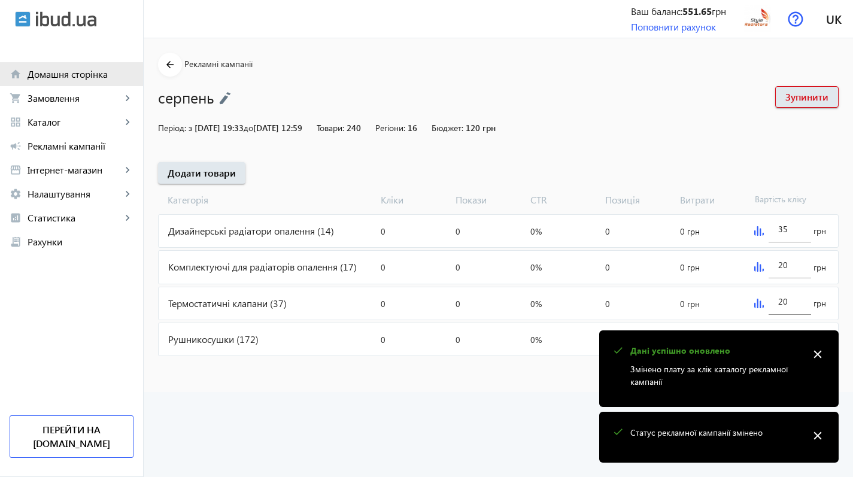
click at [67, 81] on link "home Домашня сторінка" at bounding box center [71, 74] width 143 height 24
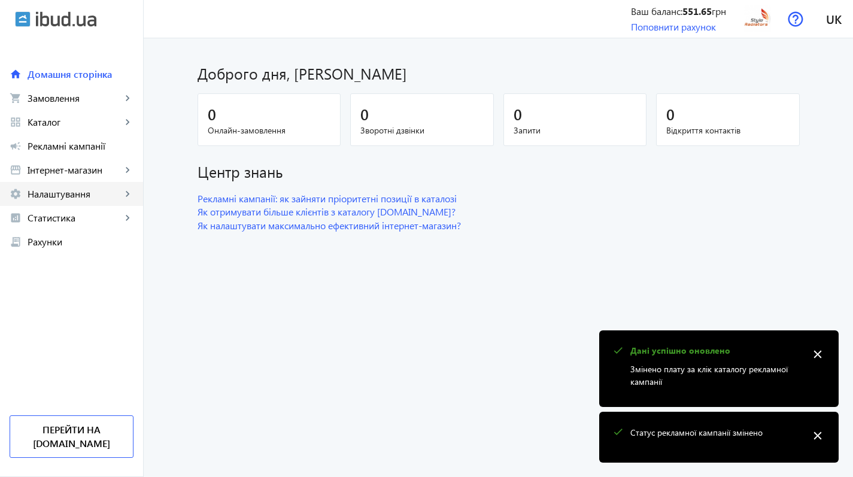
click at [56, 197] on span "Налаштування" at bounding box center [75, 194] width 94 height 12
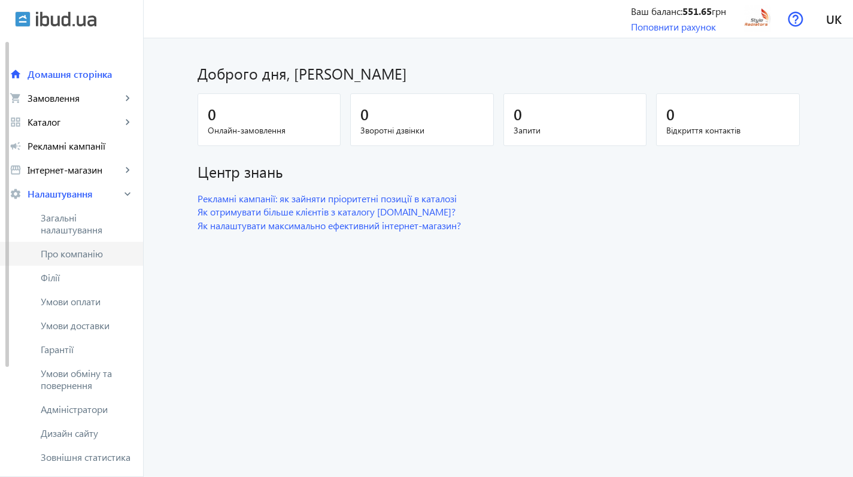
scroll to position [2, 0]
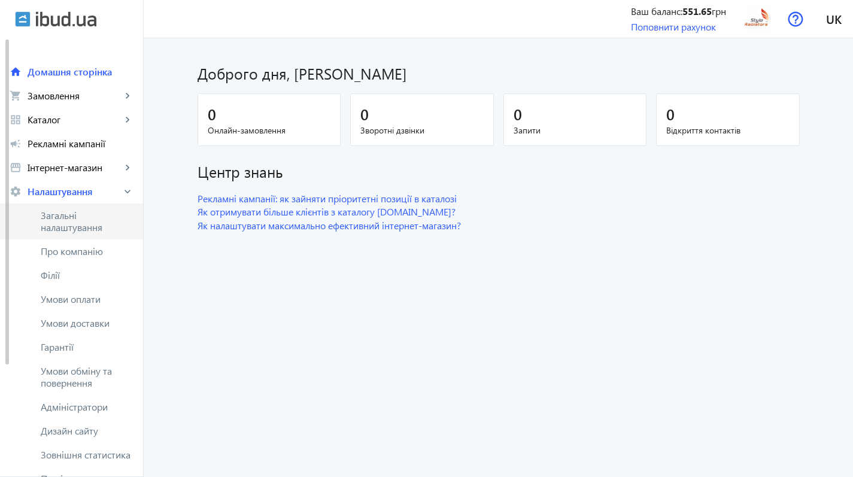
click at [67, 217] on span "Загальні налаштування" at bounding box center [87, 221] width 93 height 24
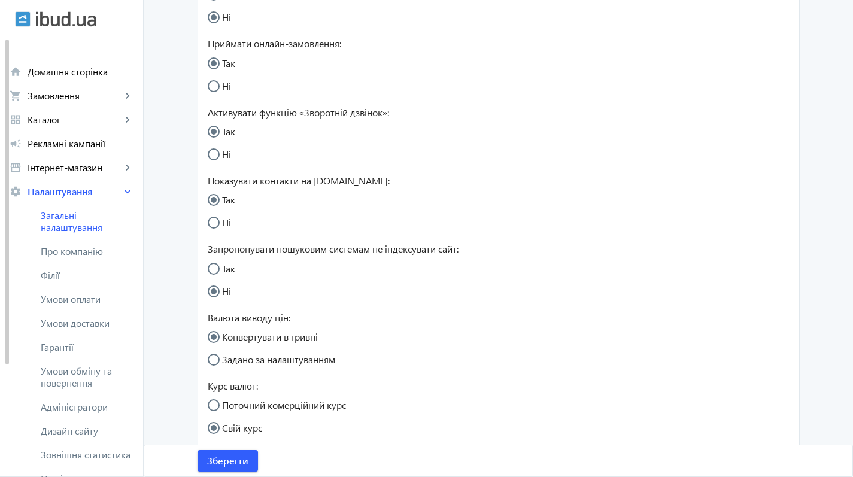
scroll to position [407, 0]
